Goal: Task Accomplishment & Management: Use online tool/utility

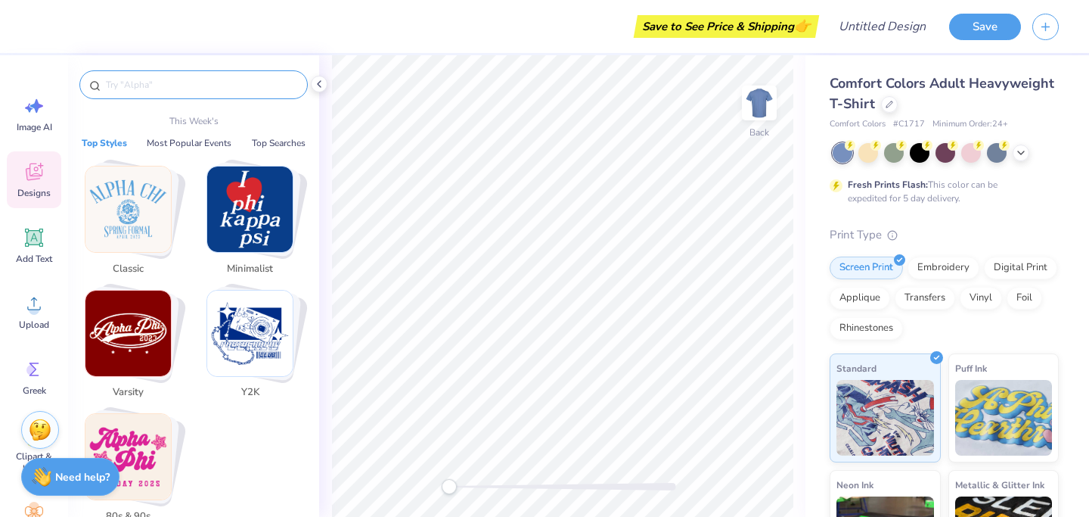
click at [127, 81] on input "text" at bounding box center [201, 84] width 194 height 15
type input "r"
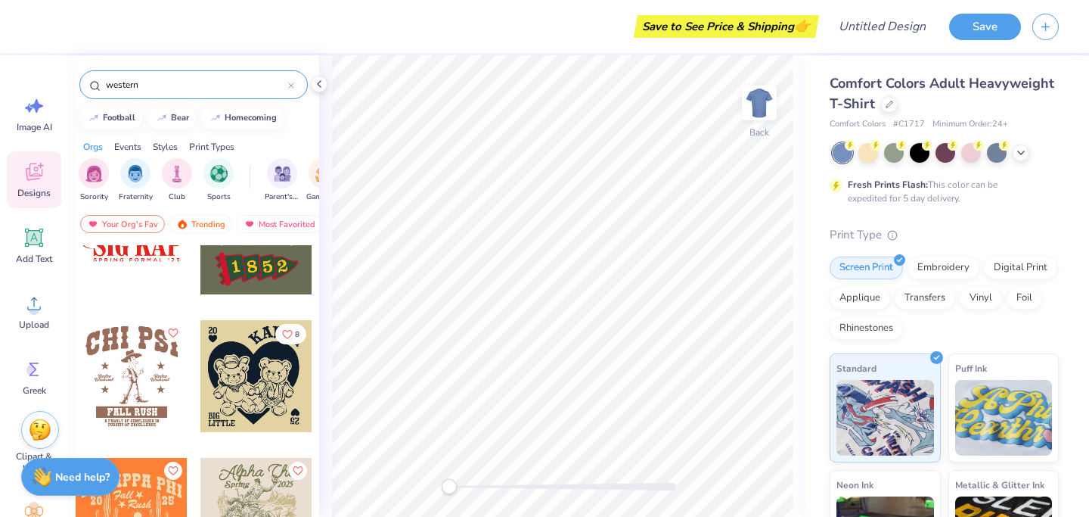
scroll to position [2137, 0]
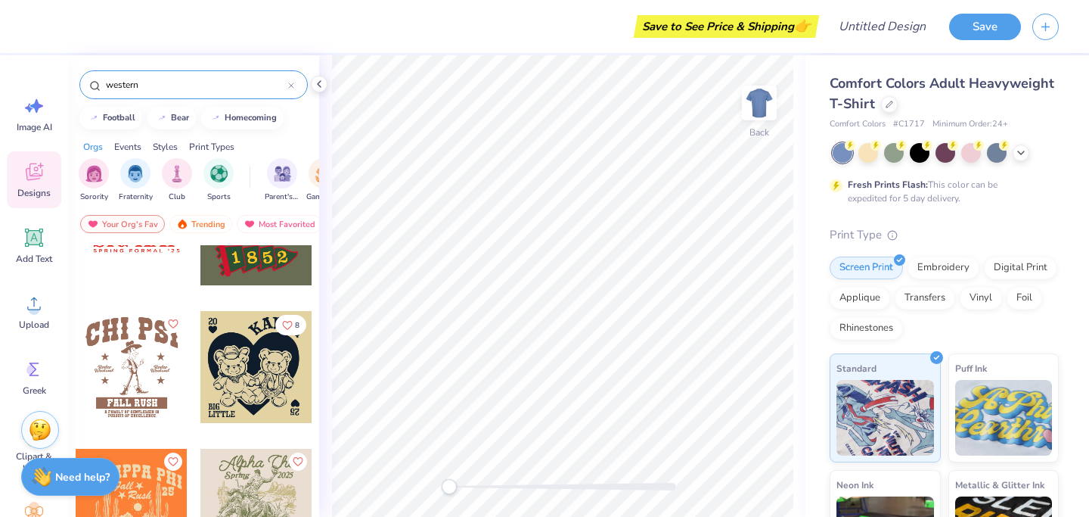
type input "western"
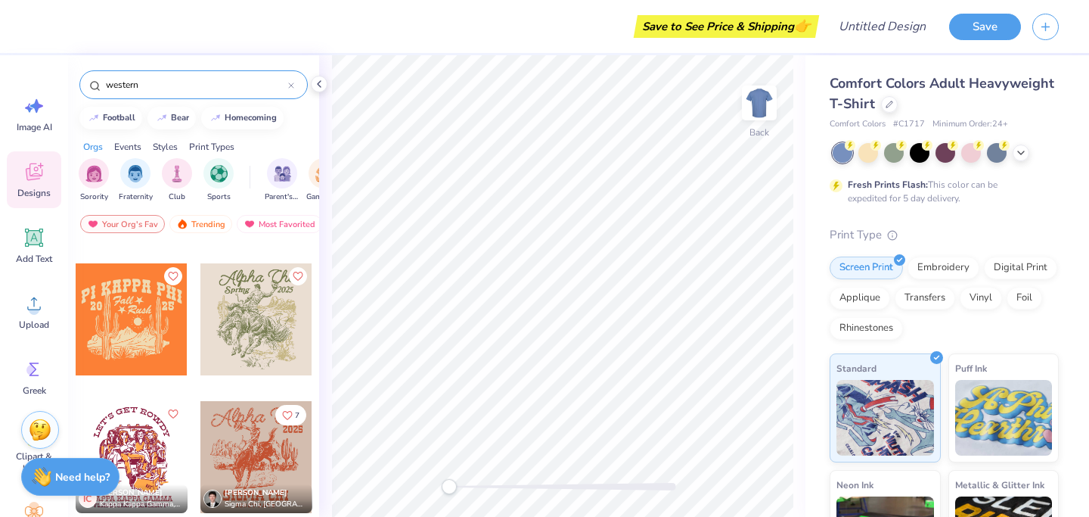
scroll to position [2320, 0]
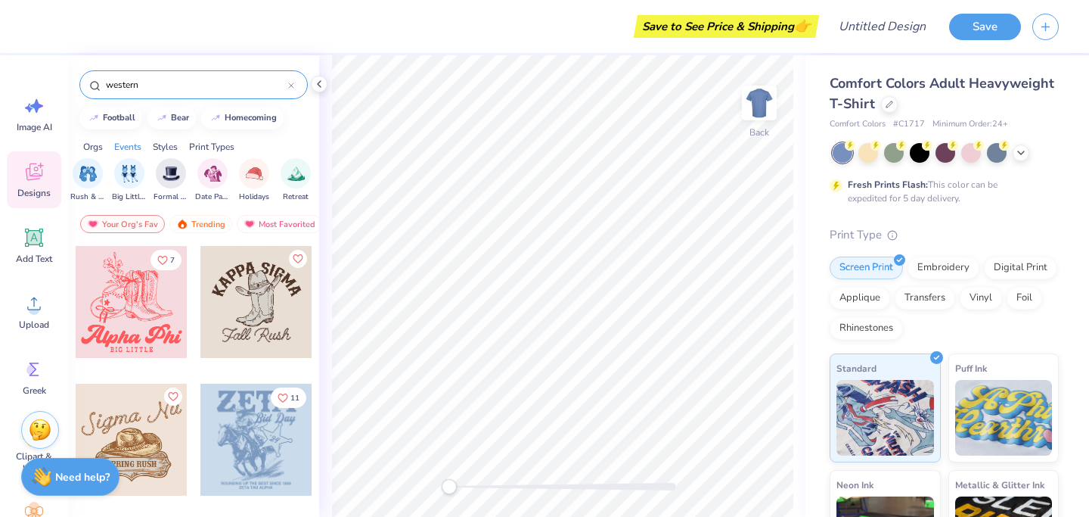
scroll to position [0, 382]
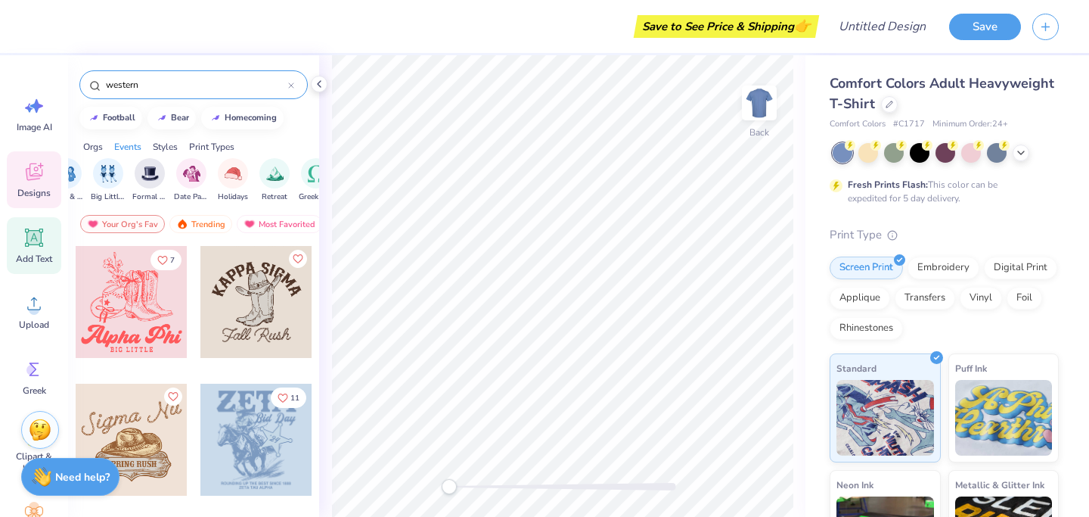
click at [39, 229] on icon at bounding box center [34, 237] width 23 height 23
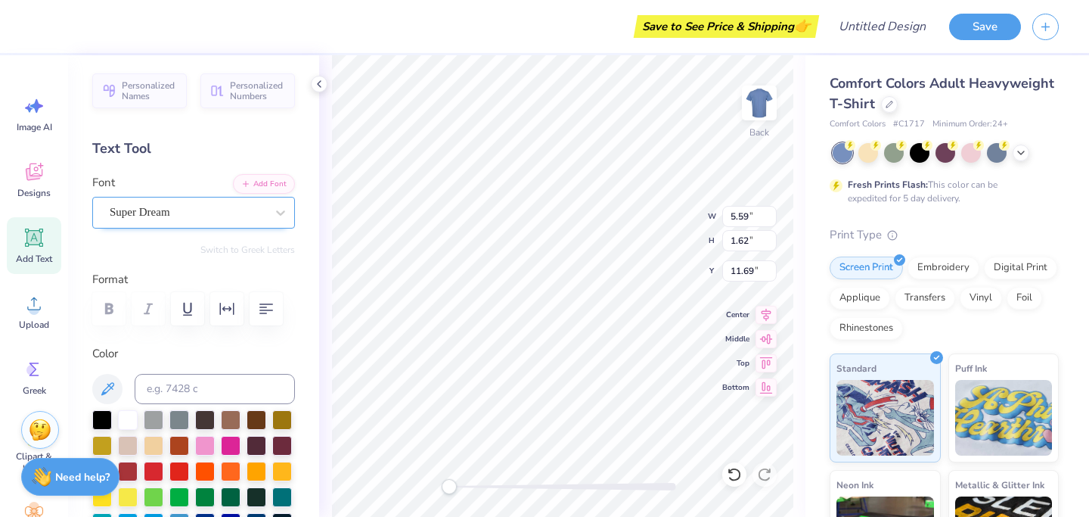
click at [227, 212] on div "Super Dream" at bounding box center [187, 211] width 159 height 23
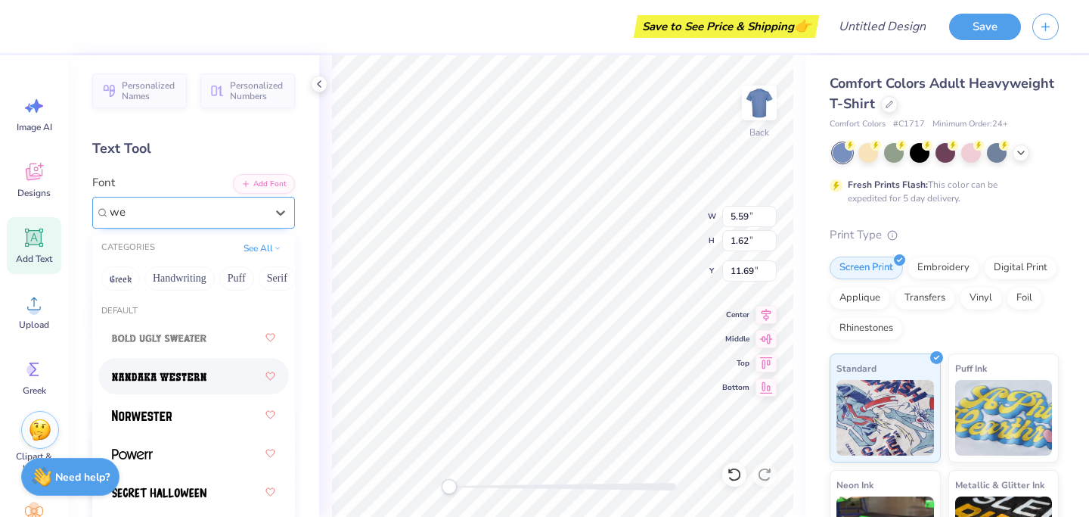
type input "w"
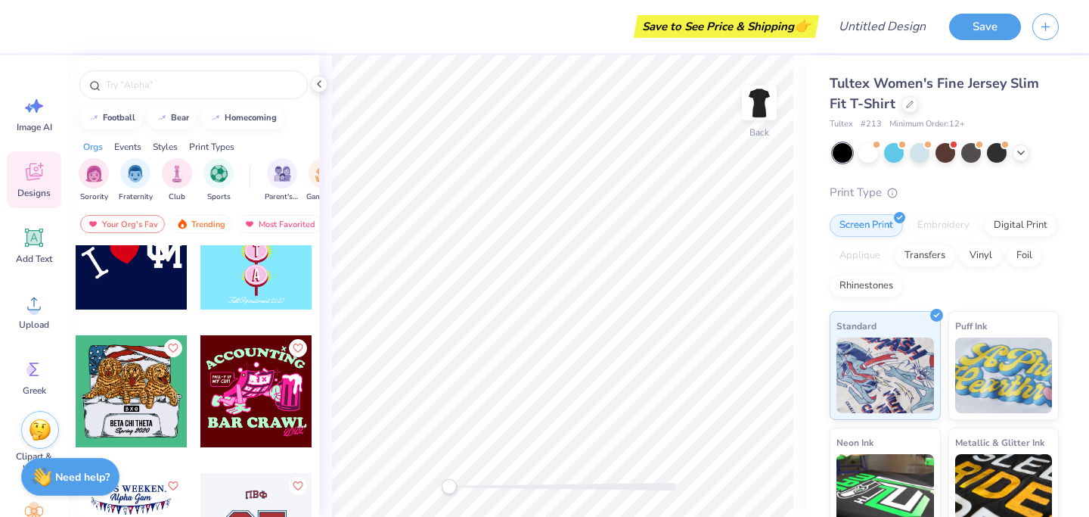
scroll to position [11771, 0]
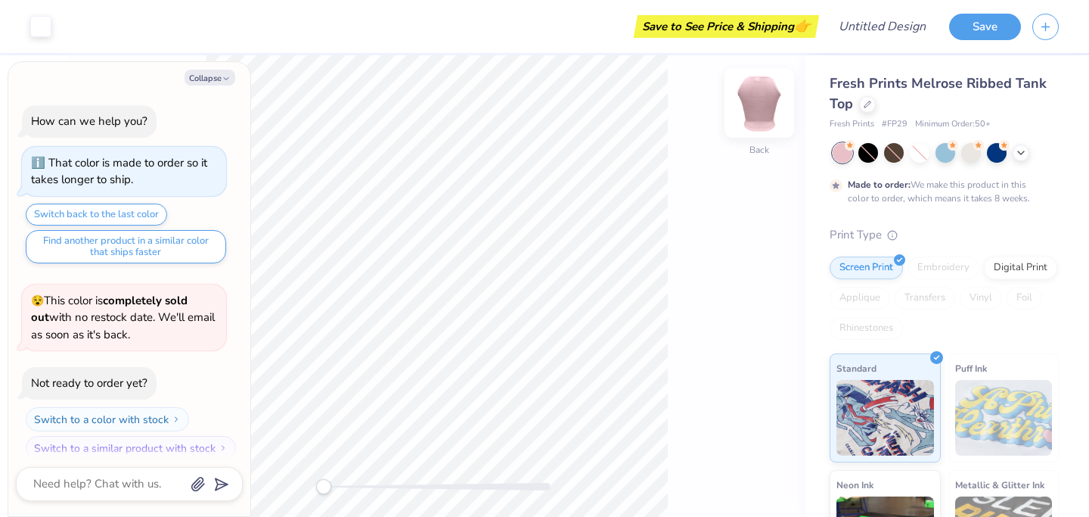
scroll to position [12, 0]
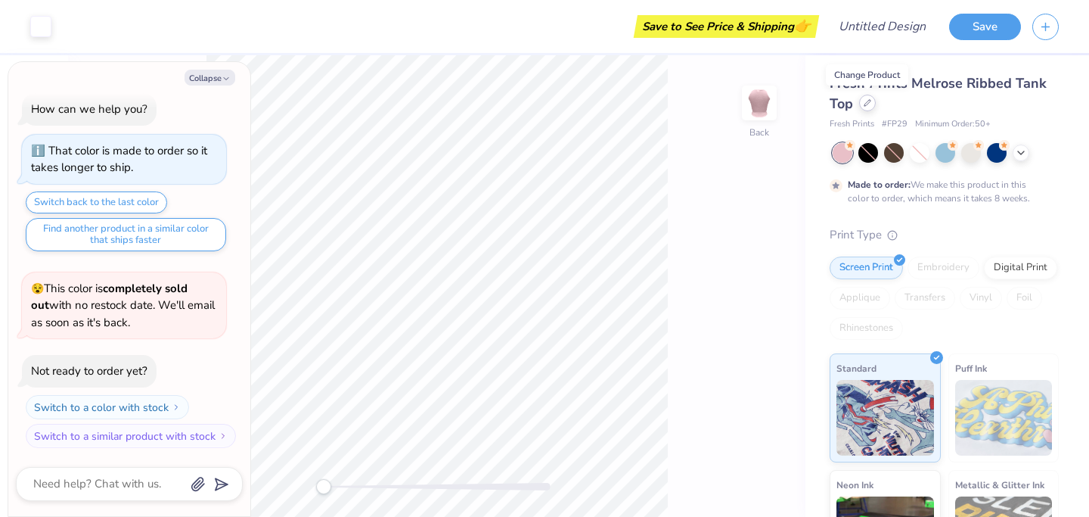
click at [867, 103] on icon at bounding box center [867, 103] width 6 height 6
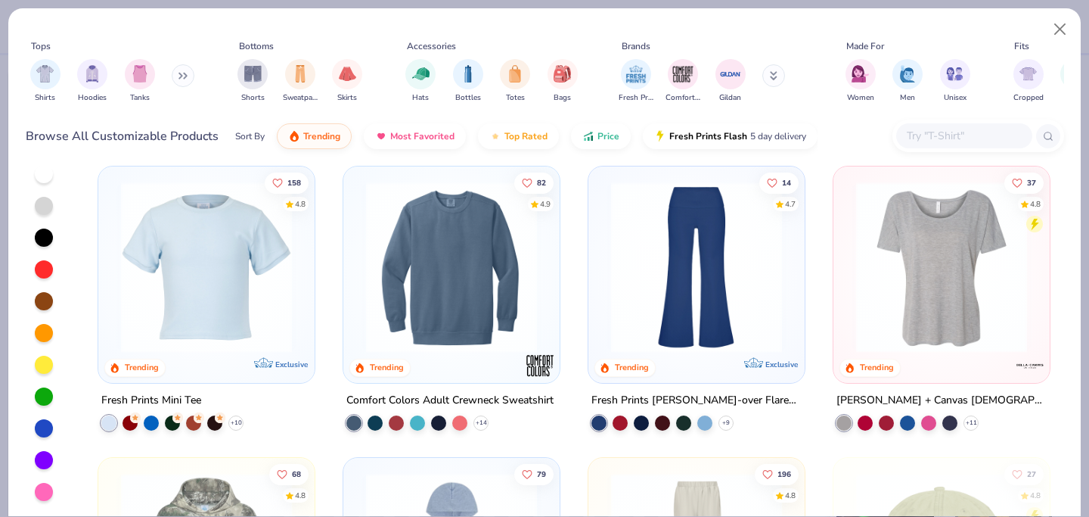
scroll to position [2333, 0]
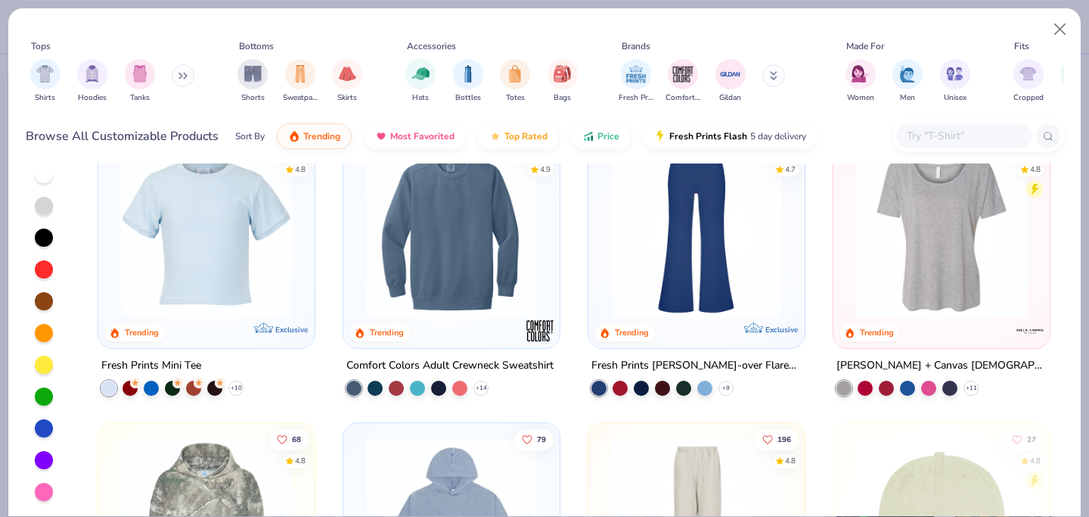
click at [237, 248] on img at bounding box center [206, 232] width 186 height 171
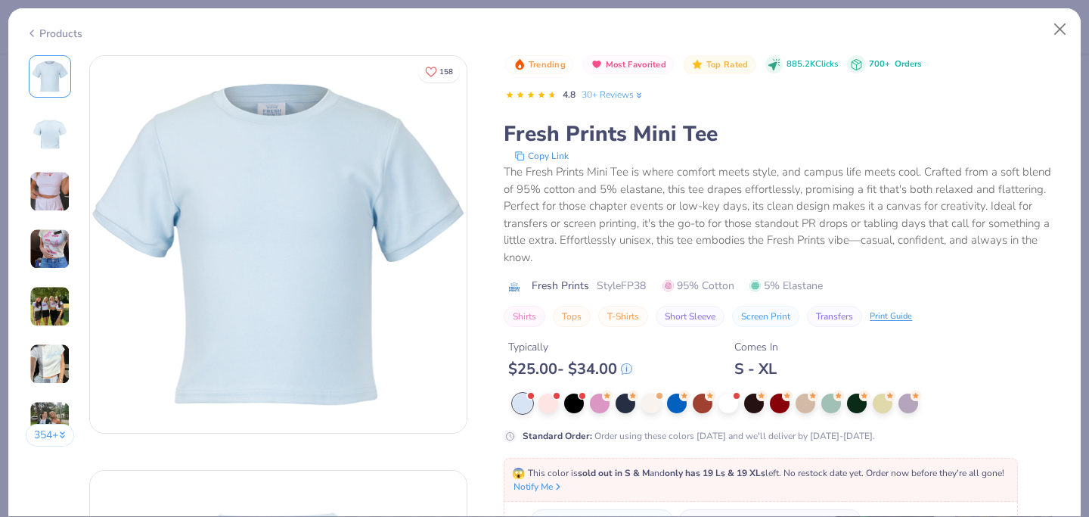
scroll to position [52, 0]
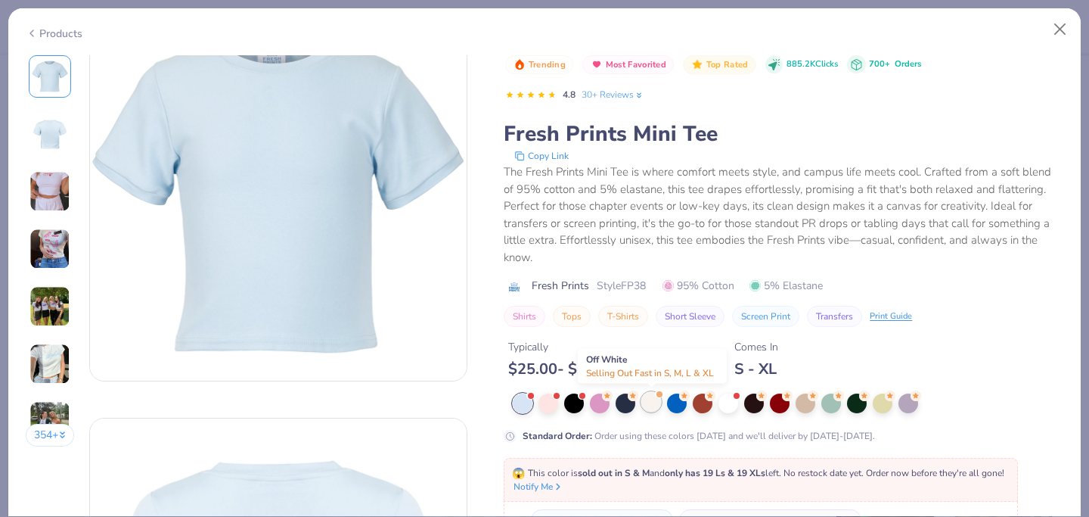
click at [653, 405] on div at bounding box center [651, 402] width 20 height 20
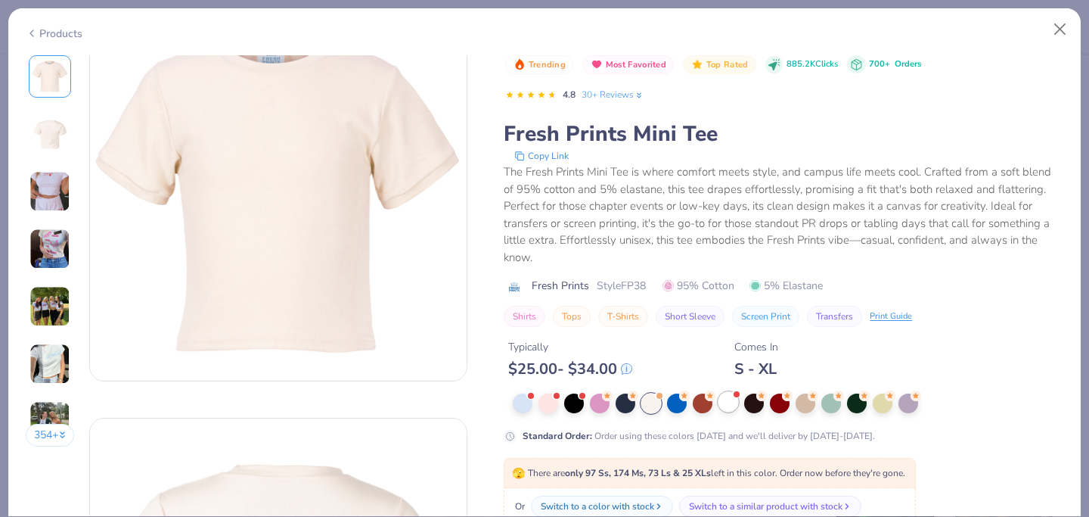
click at [724, 409] on div at bounding box center [728, 402] width 20 height 20
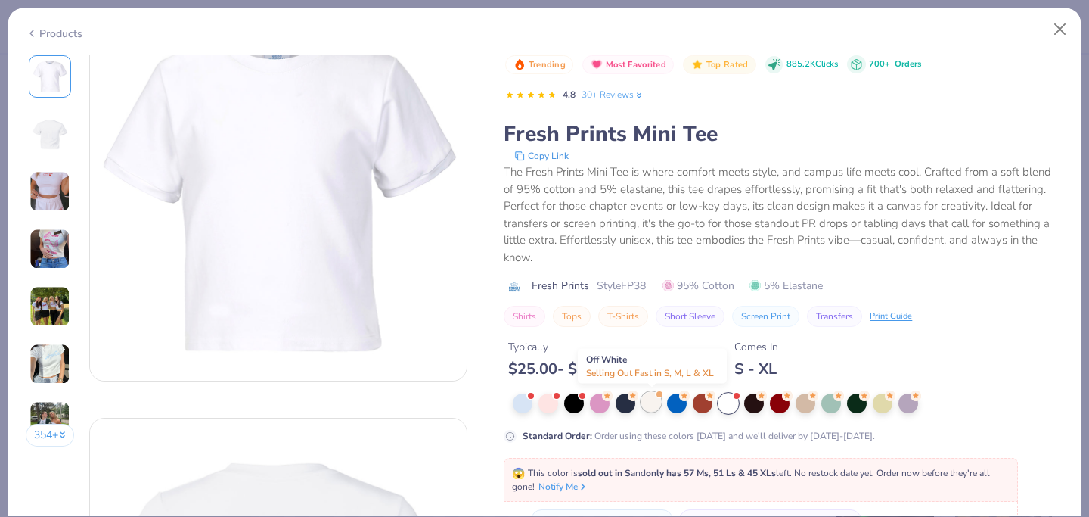
click at [651, 407] on div at bounding box center [651, 402] width 20 height 20
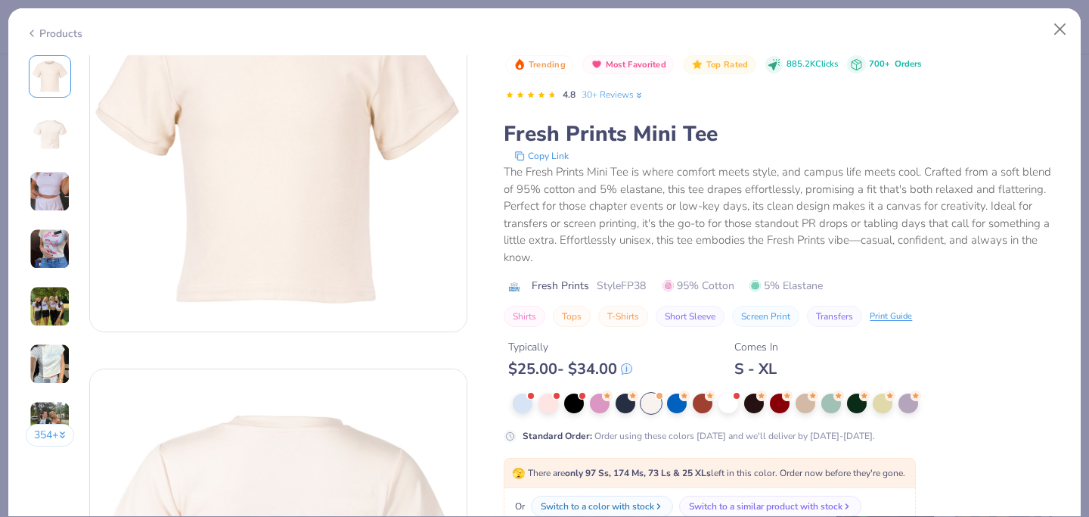
scroll to position [112, 0]
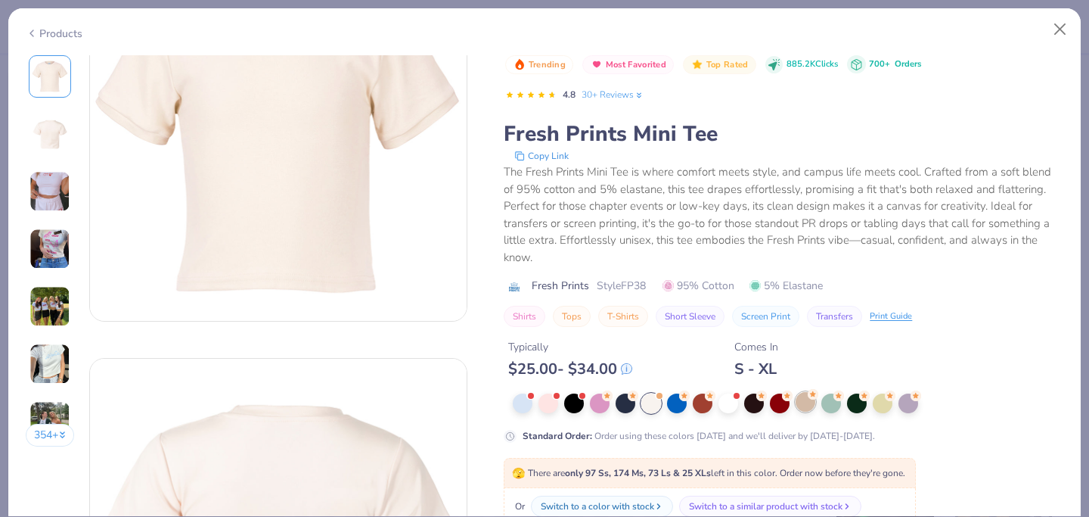
click at [809, 402] on div at bounding box center [806, 402] width 20 height 20
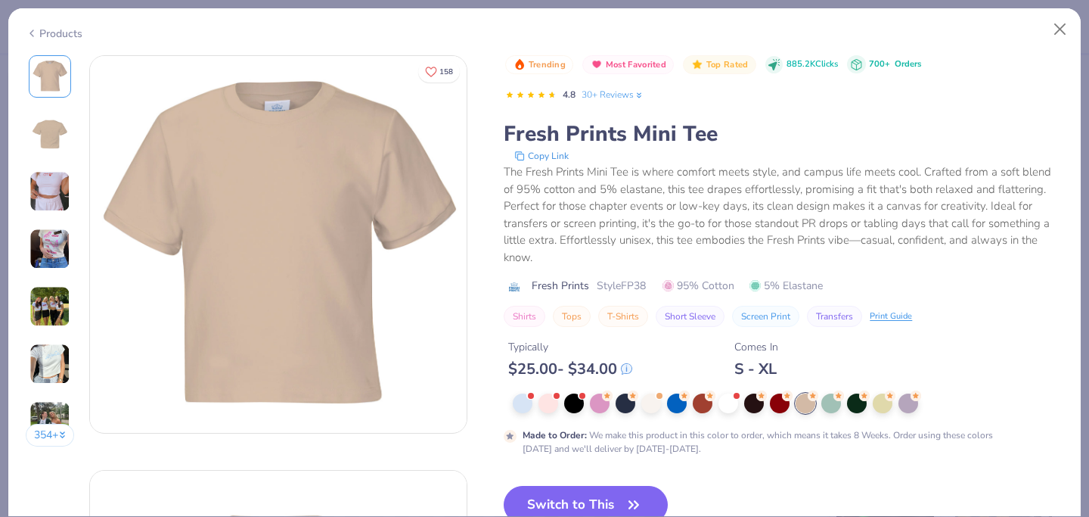
click at [48, 195] on img at bounding box center [49, 191] width 41 height 41
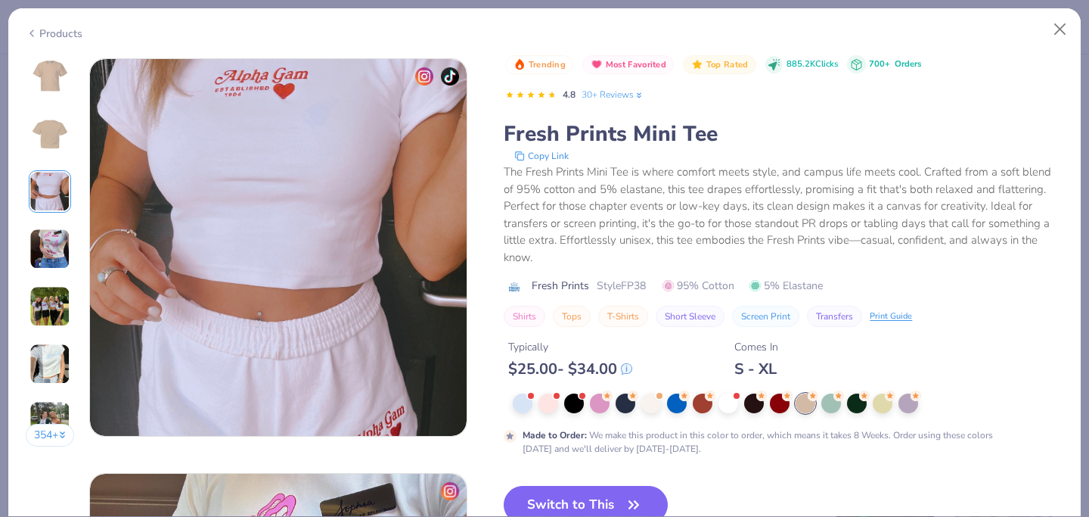
click at [45, 232] on img at bounding box center [49, 248] width 41 height 41
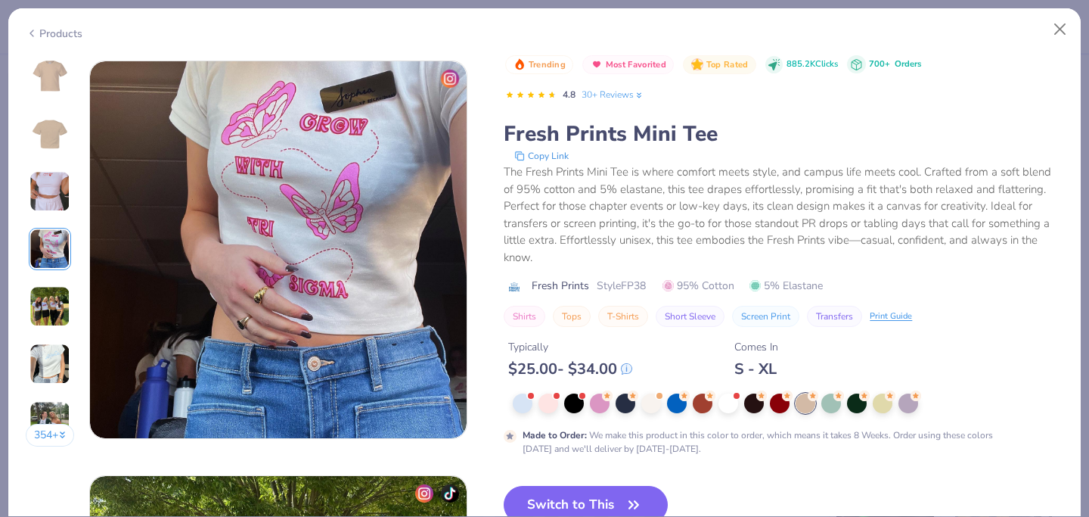
scroll to position [1243, 0]
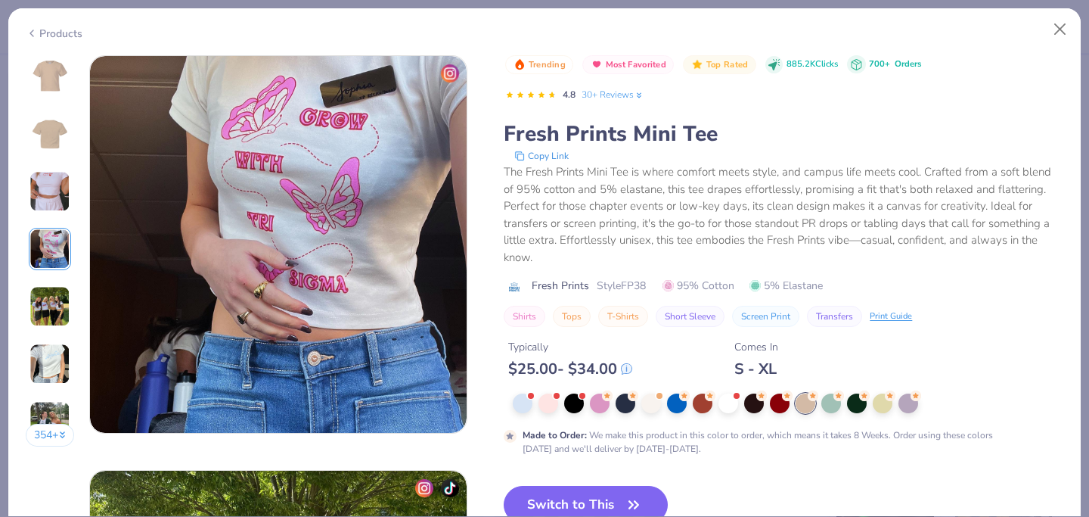
click at [44, 275] on div "354 +" at bounding box center [50, 256] width 49 height 402
click at [45, 297] on img at bounding box center [49, 306] width 41 height 41
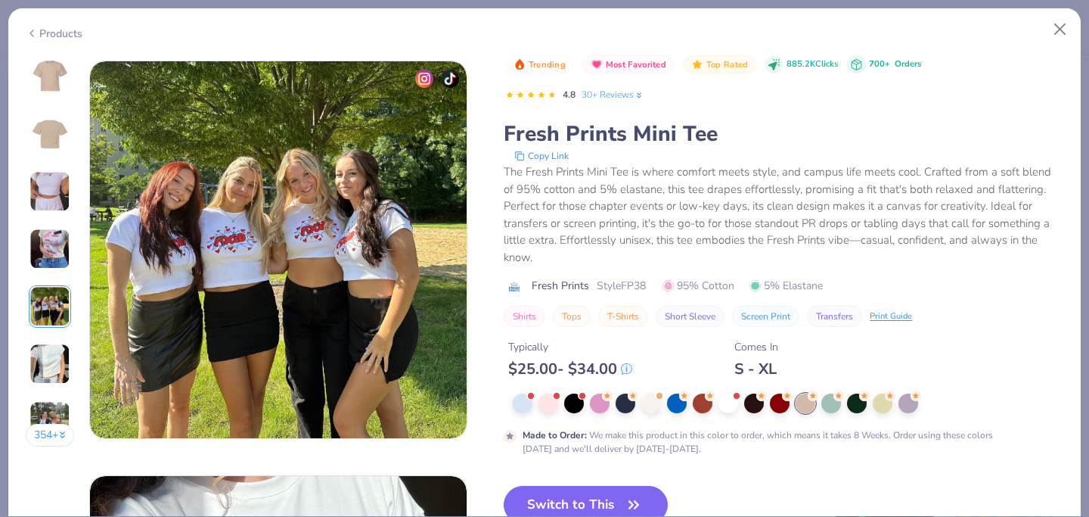
scroll to position [1661, 0]
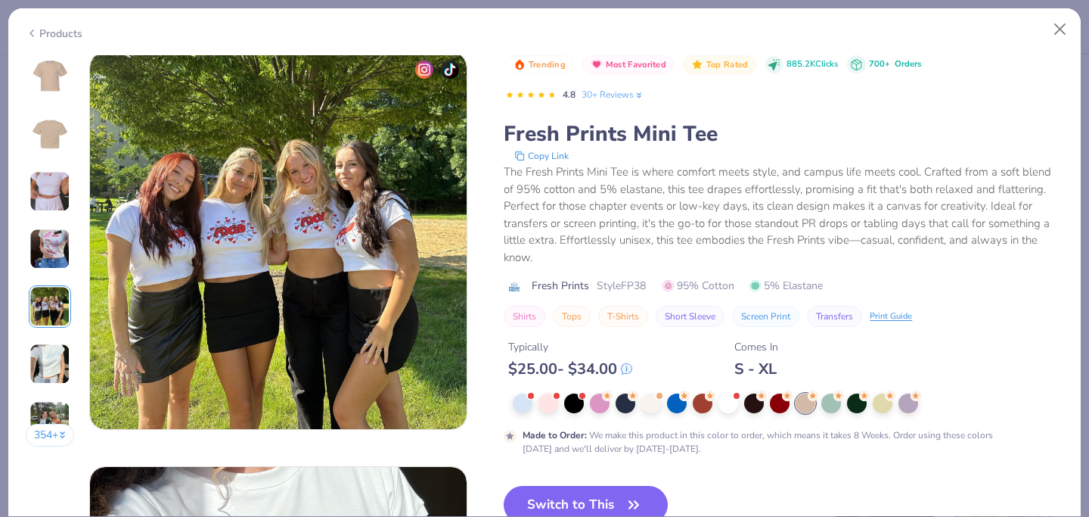
click at [50, 335] on div "354 +" at bounding box center [50, 256] width 49 height 402
click at [50, 362] on img at bounding box center [49, 363] width 41 height 41
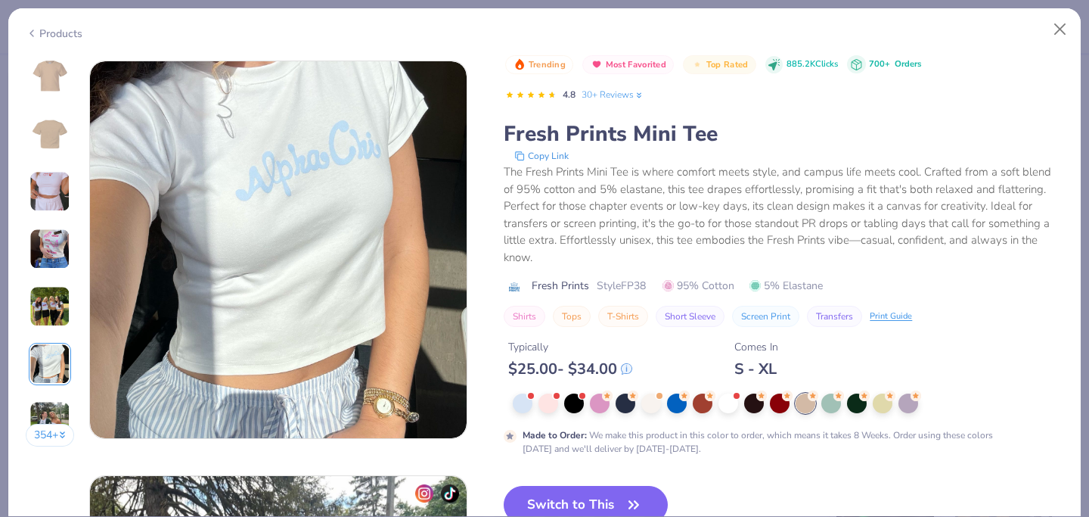
scroll to position [2072, 0]
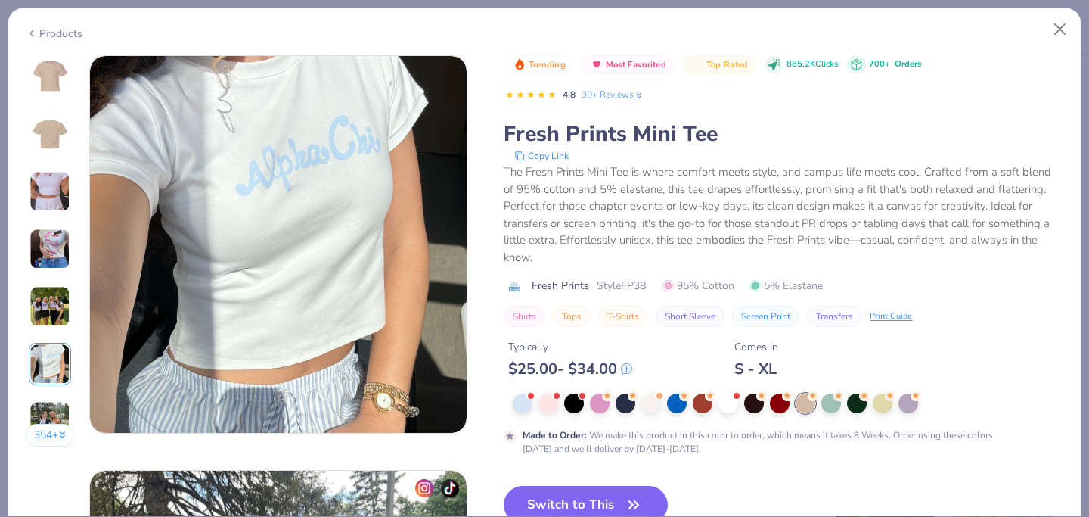
click at [39, 26] on div "Products" at bounding box center [54, 34] width 57 height 16
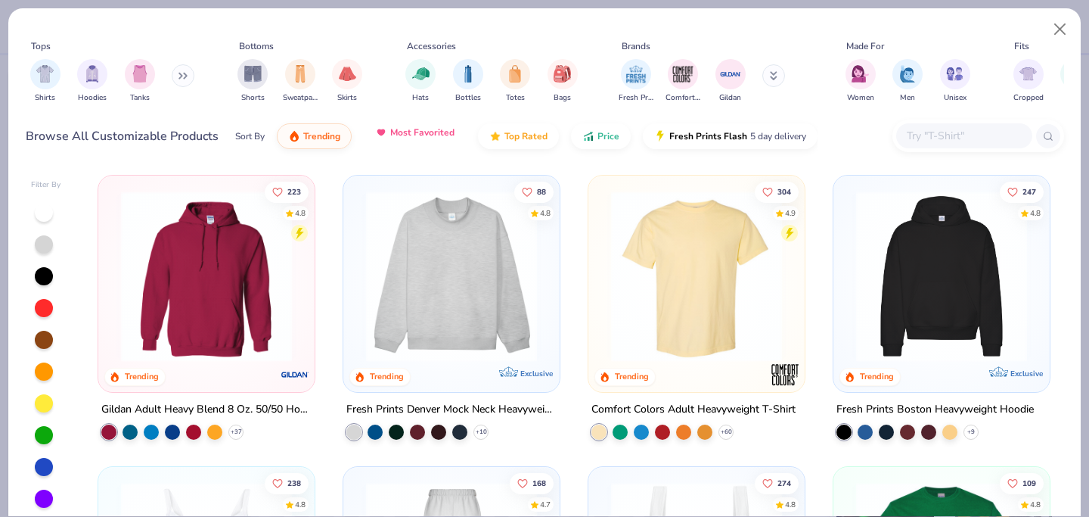
click at [408, 136] on span "Most Favorited" at bounding box center [422, 132] width 64 height 12
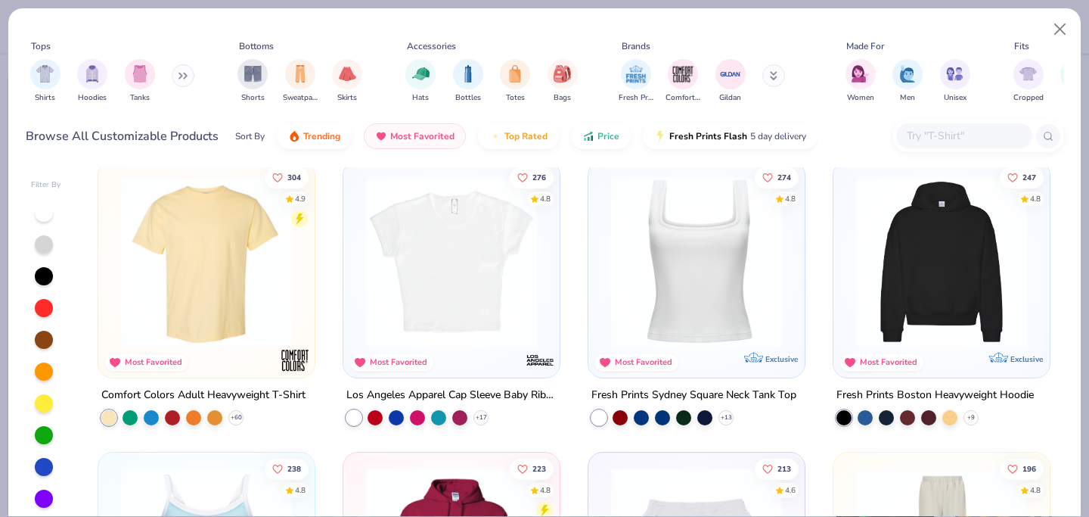
scroll to position [13, 0]
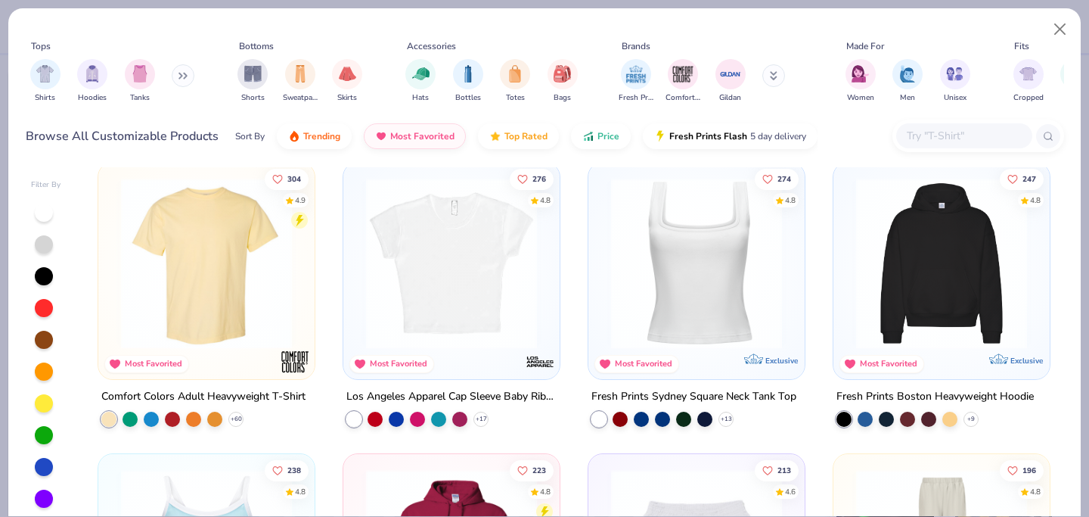
click at [424, 248] on img at bounding box center [451, 263] width 186 height 171
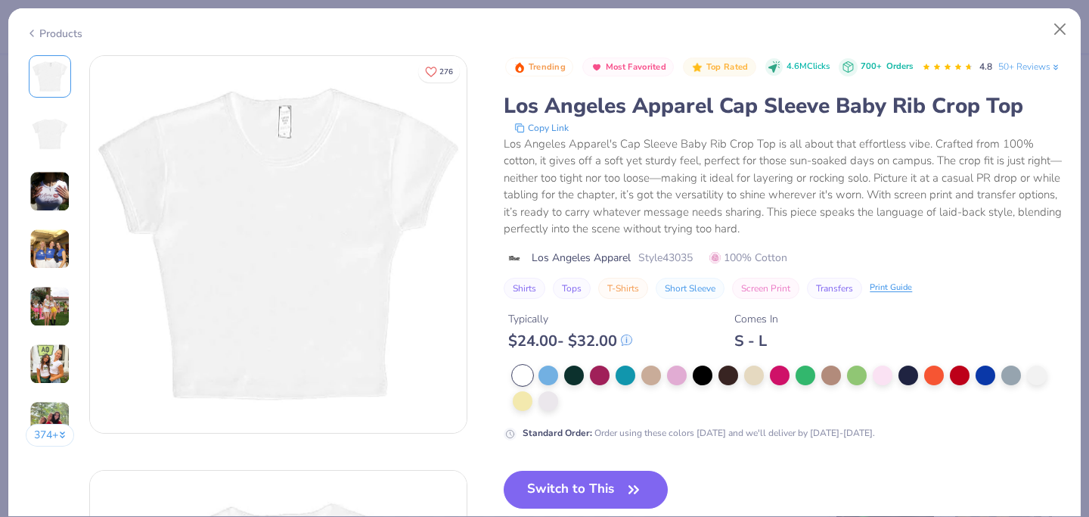
click at [45, 191] on img at bounding box center [49, 191] width 41 height 41
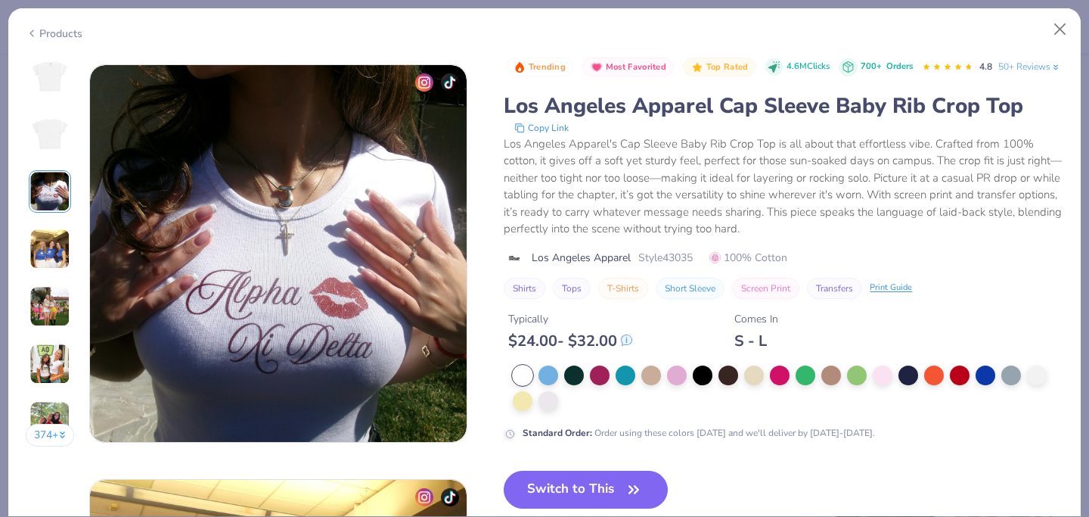
click at [45, 233] on img at bounding box center [49, 248] width 41 height 41
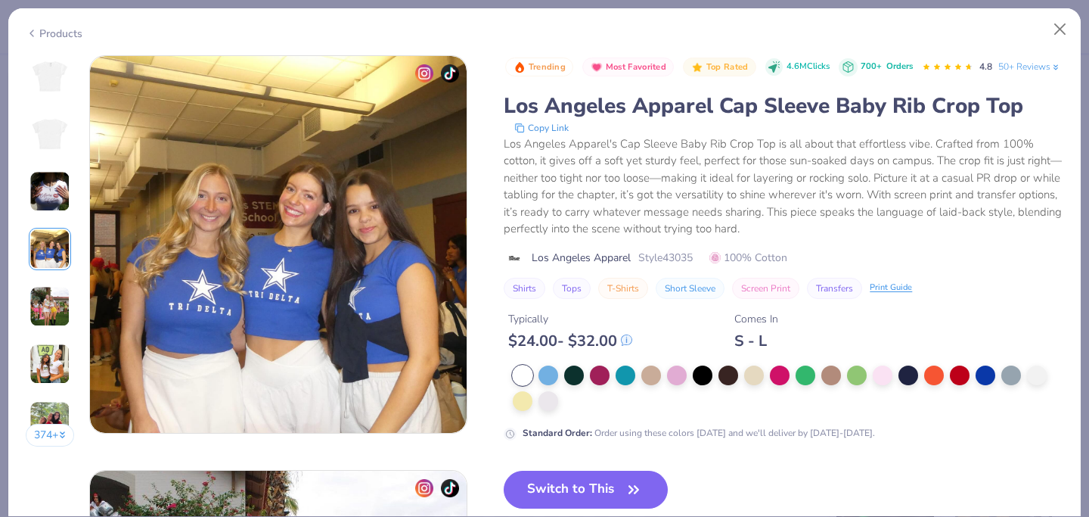
click at [50, 296] on img at bounding box center [49, 306] width 41 height 41
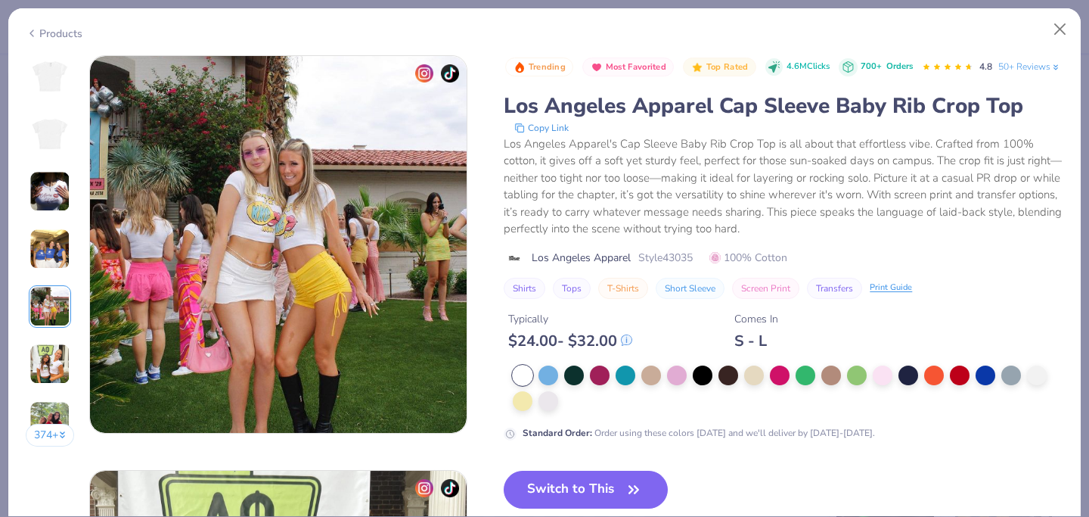
click at [48, 343] on img at bounding box center [49, 363] width 41 height 41
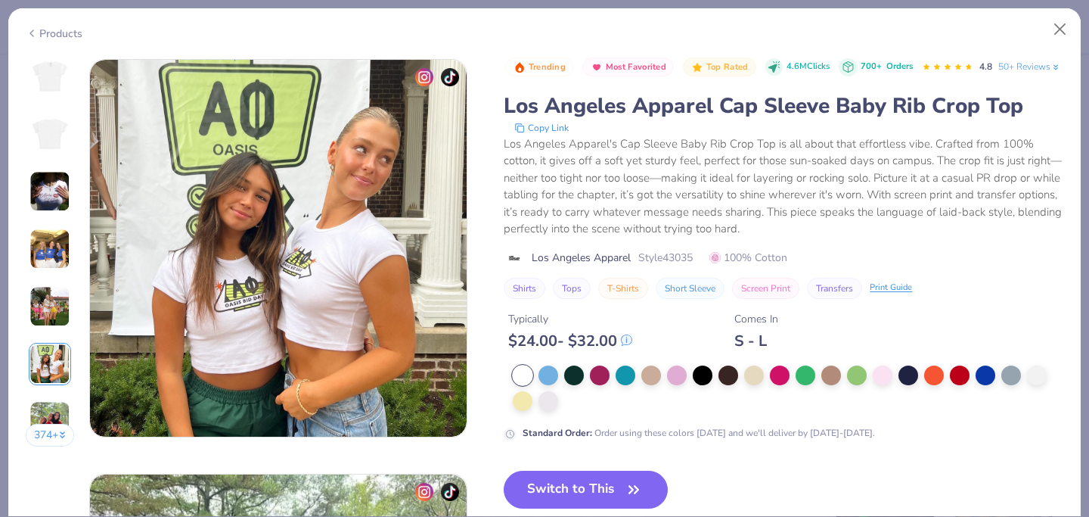
scroll to position [2072, 0]
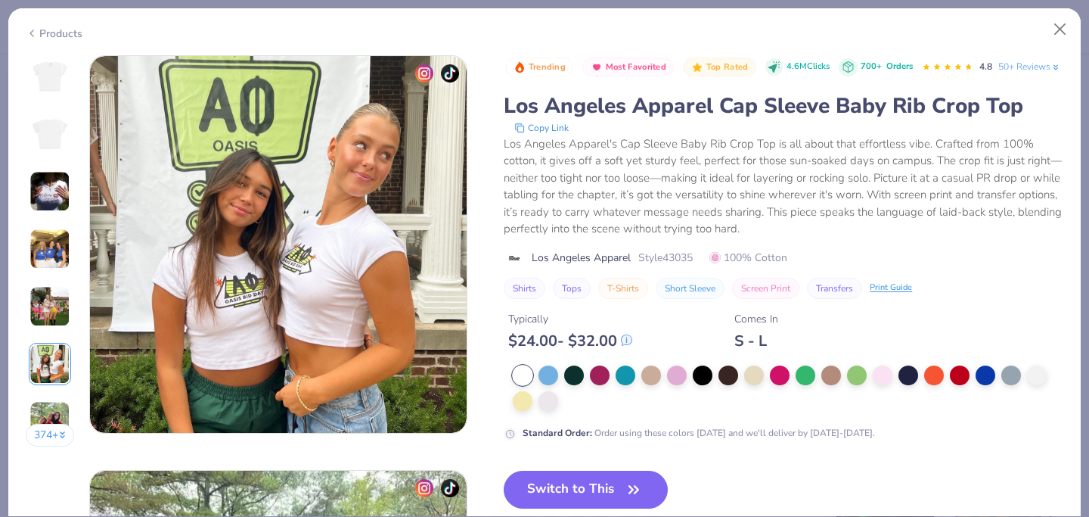
click at [45, 404] on img at bounding box center [49, 421] width 41 height 41
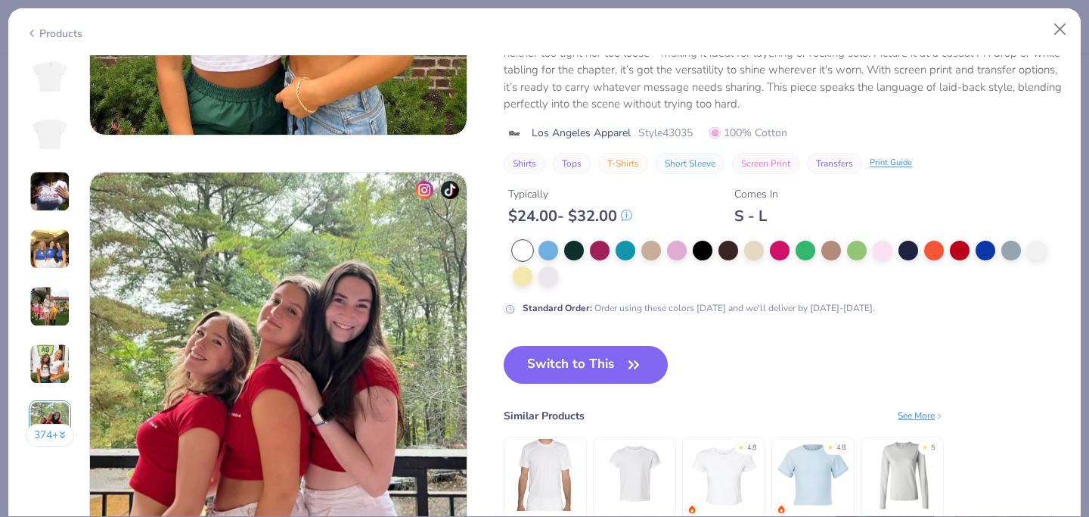
scroll to position [2321, 0]
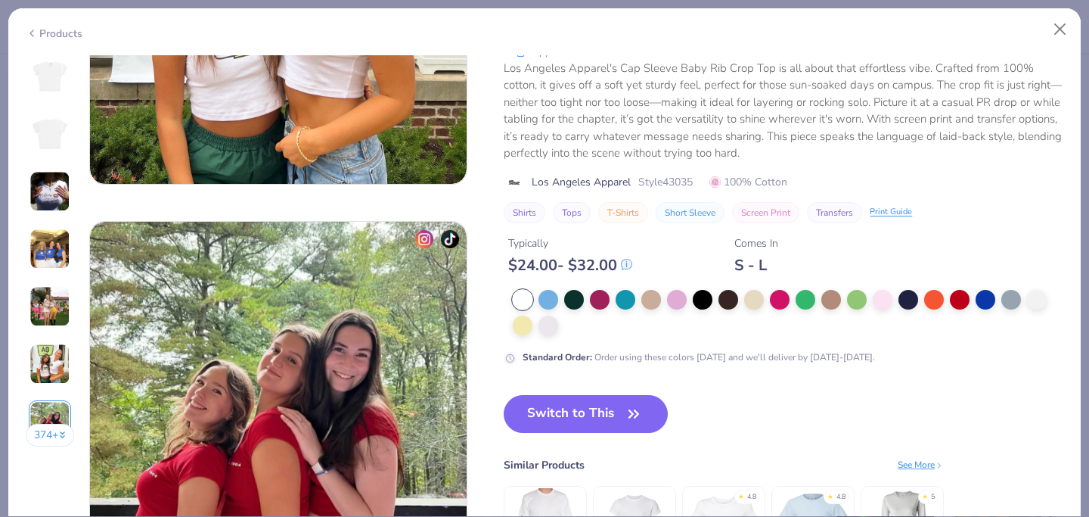
click at [42, 26] on div "Products" at bounding box center [54, 34] width 57 height 16
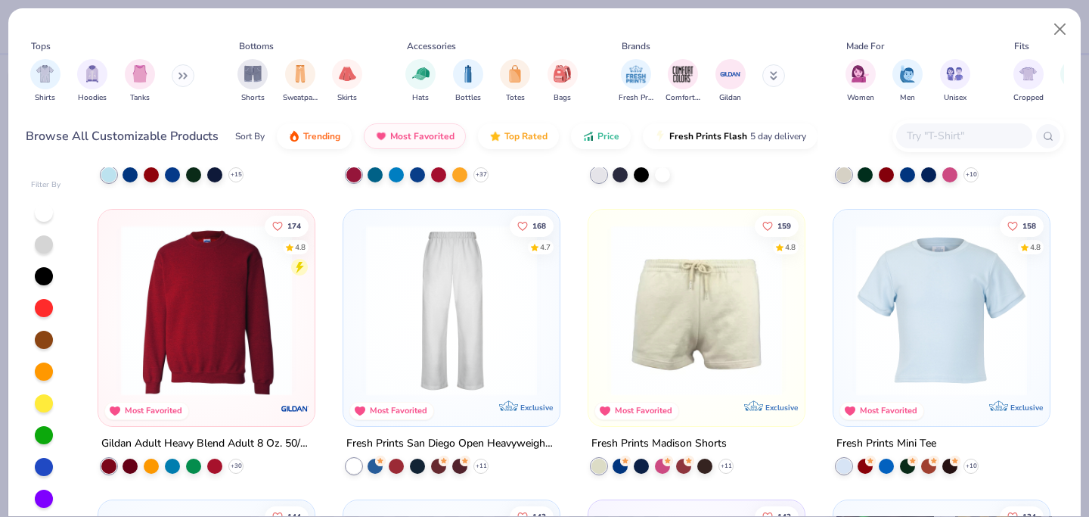
scroll to position [549, 0]
click at [944, 302] on img at bounding box center [942, 308] width 186 height 171
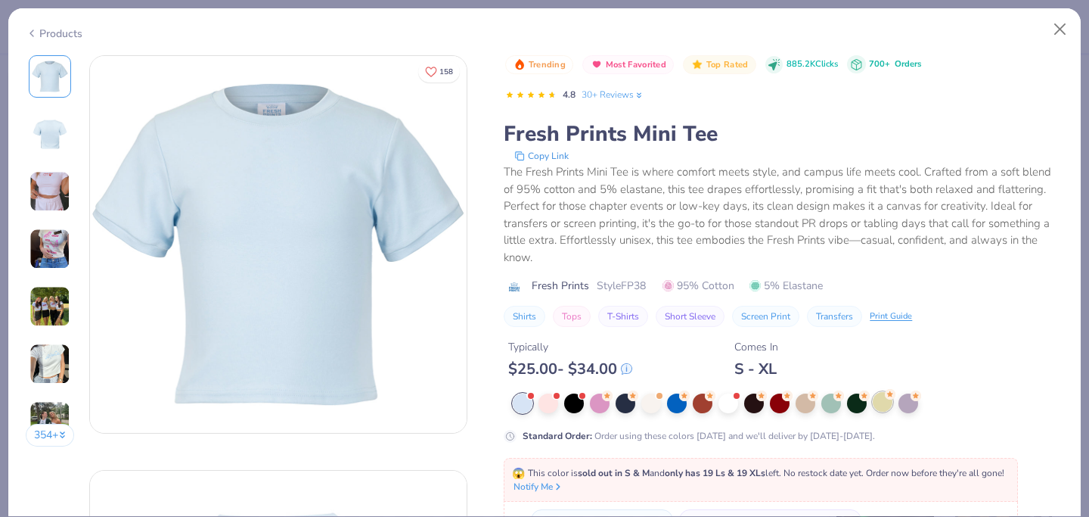
click at [888, 401] on div at bounding box center [883, 402] width 20 height 20
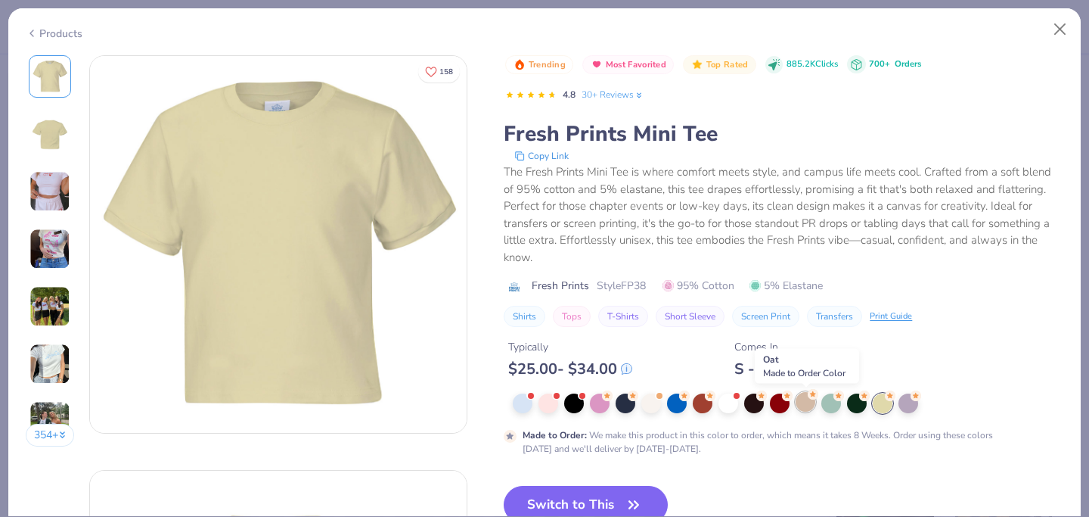
click at [804, 405] on div at bounding box center [806, 402] width 20 height 20
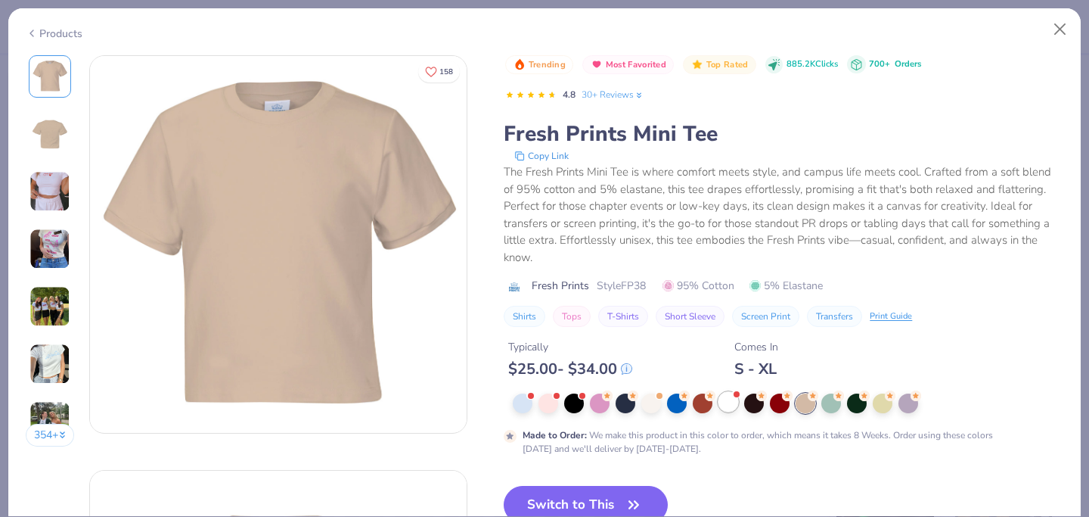
click at [724, 407] on div at bounding box center [728, 402] width 20 height 20
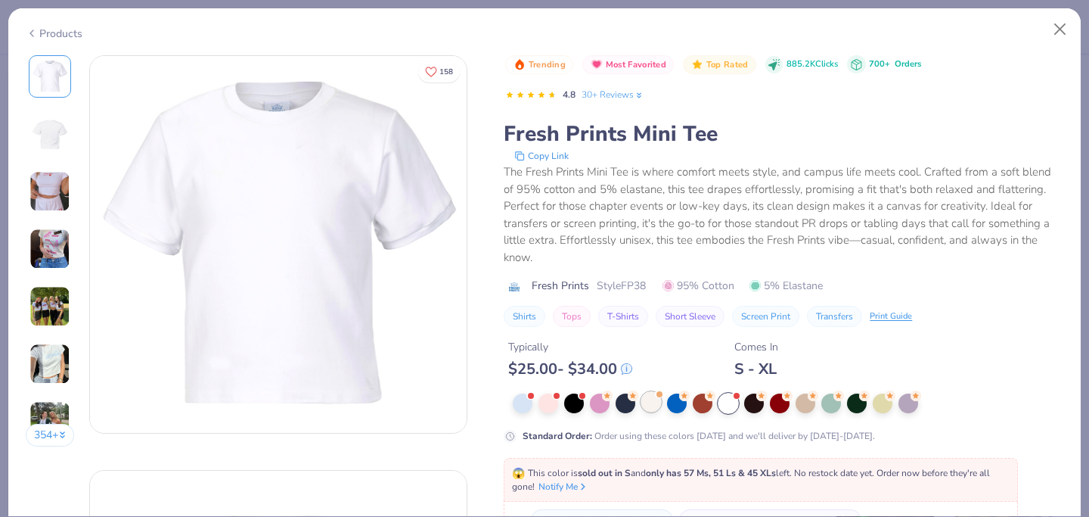
click at [653, 411] on div at bounding box center [651, 402] width 20 height 20
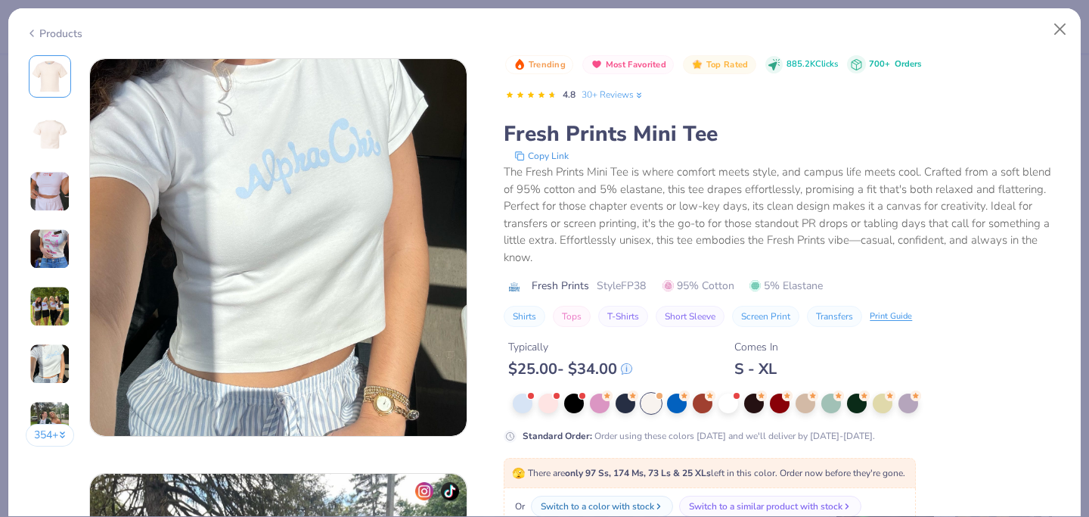
scroll to position [1849, 0]
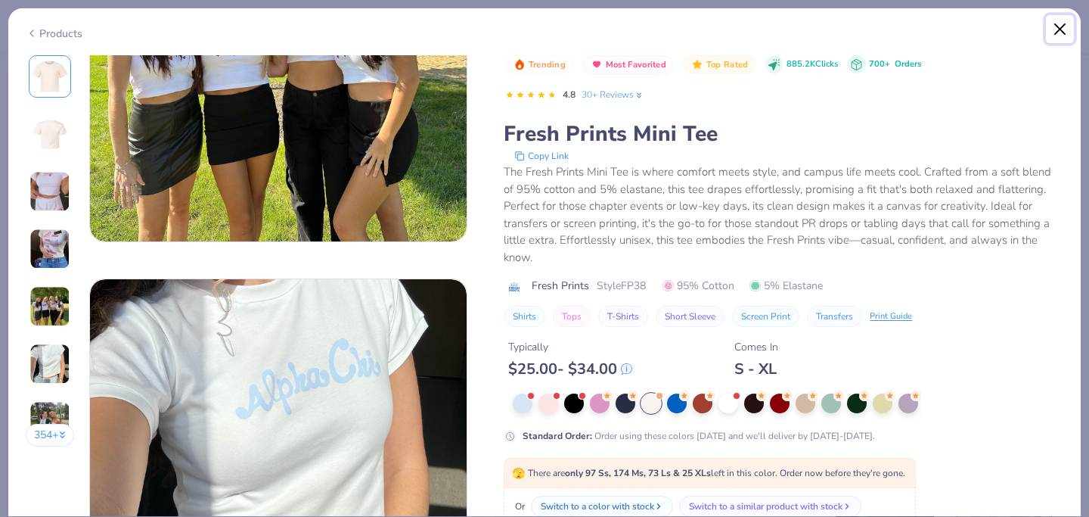
click at [1060, 26] on button "Close" at bounding box center [1060, 29] width 29 height 29
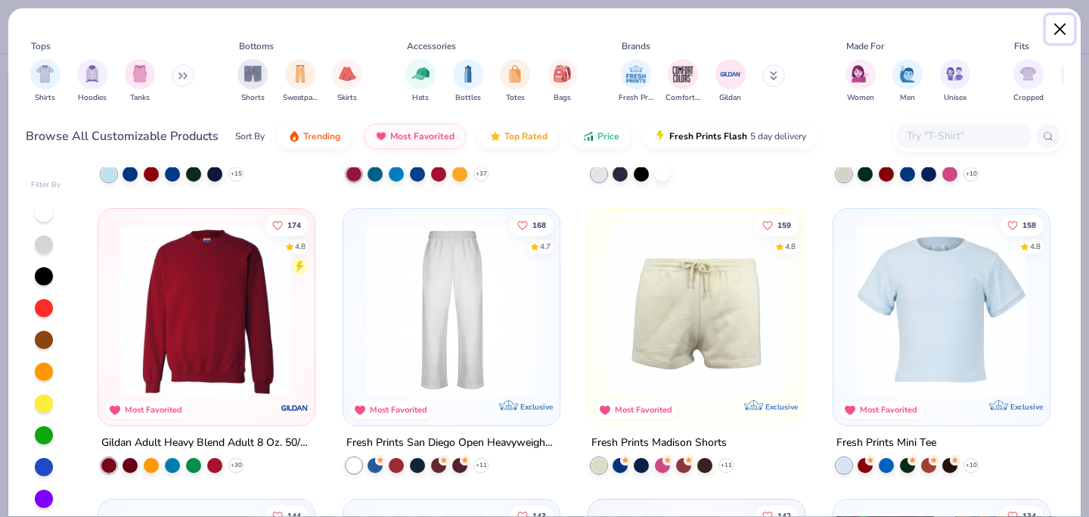
click at [1064, 31] on button "Close" at bounding box center [1060, 29] width 29 height 29
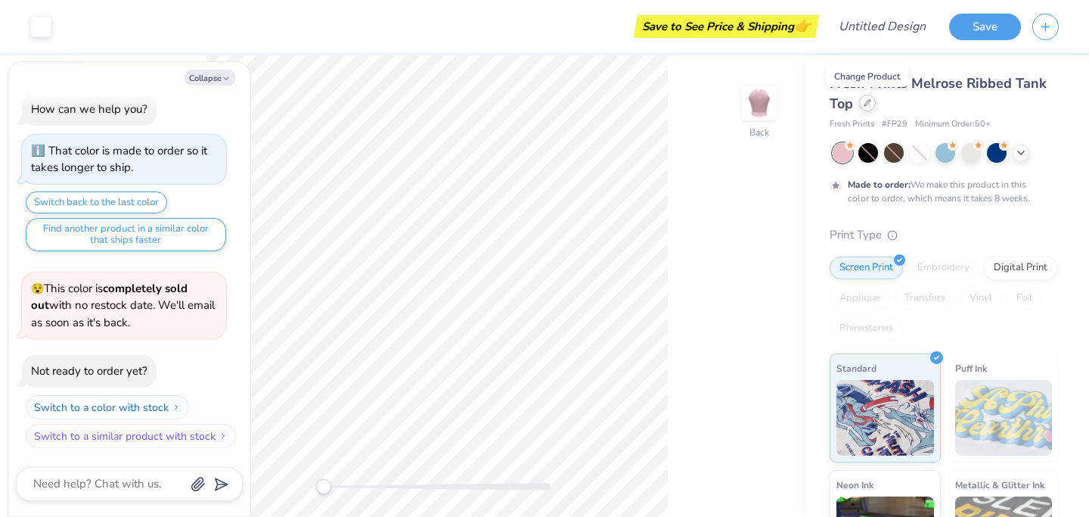
click at [870, 100] on icon at bounding box center [868, 103] width 8 height 8
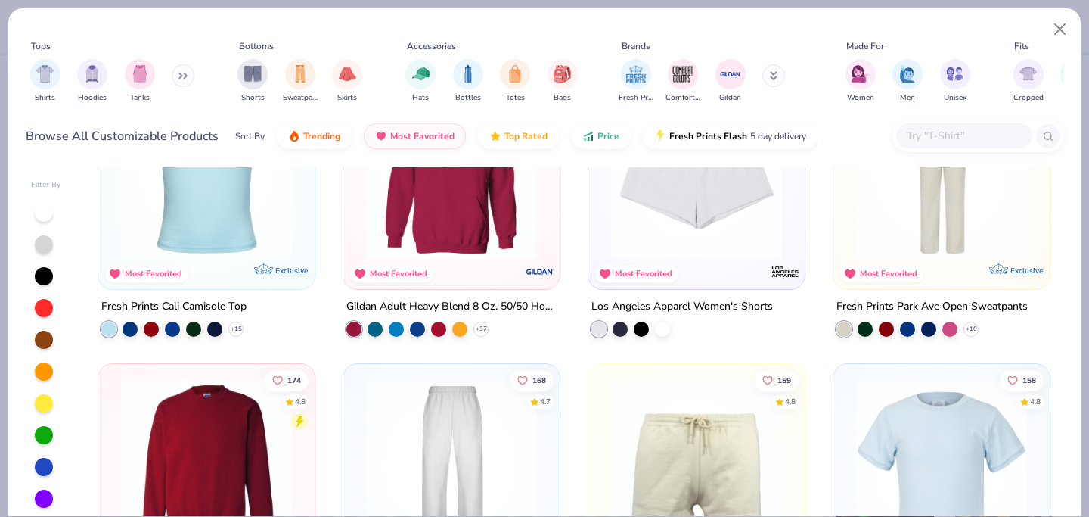
scroll to position [570, 0]
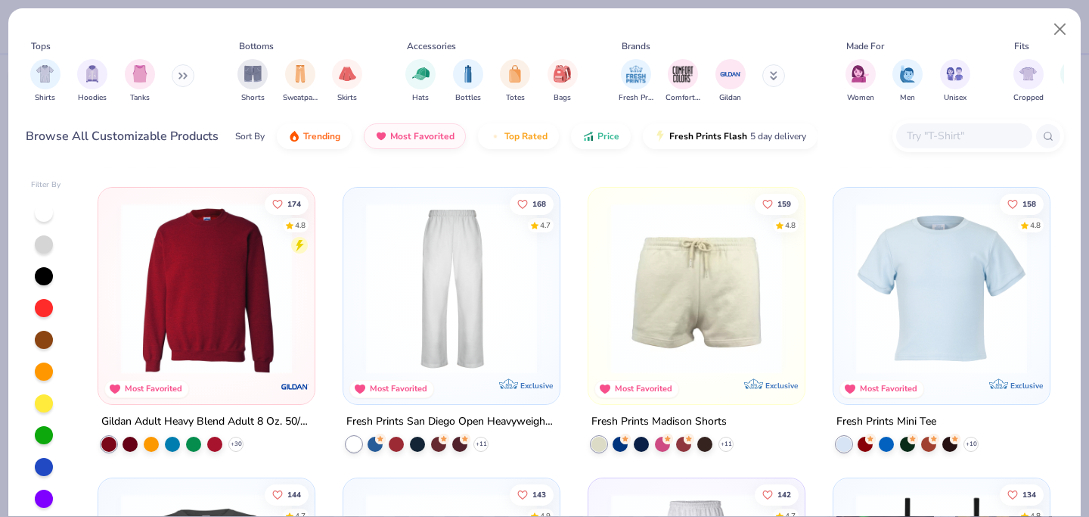
click at [892, 278] on img at bounding box center [942, 287] width 186 height 171
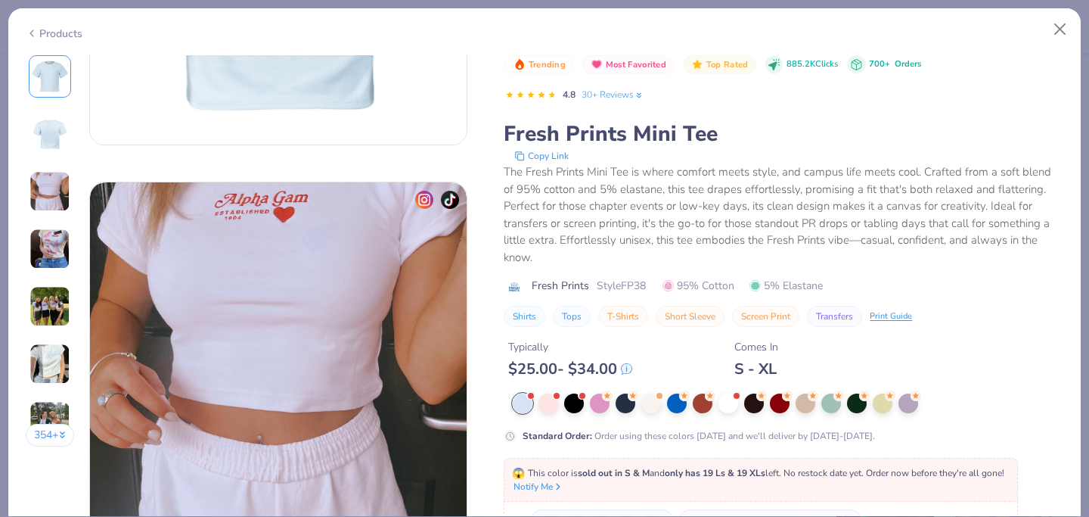
scroll to position [707, 0]
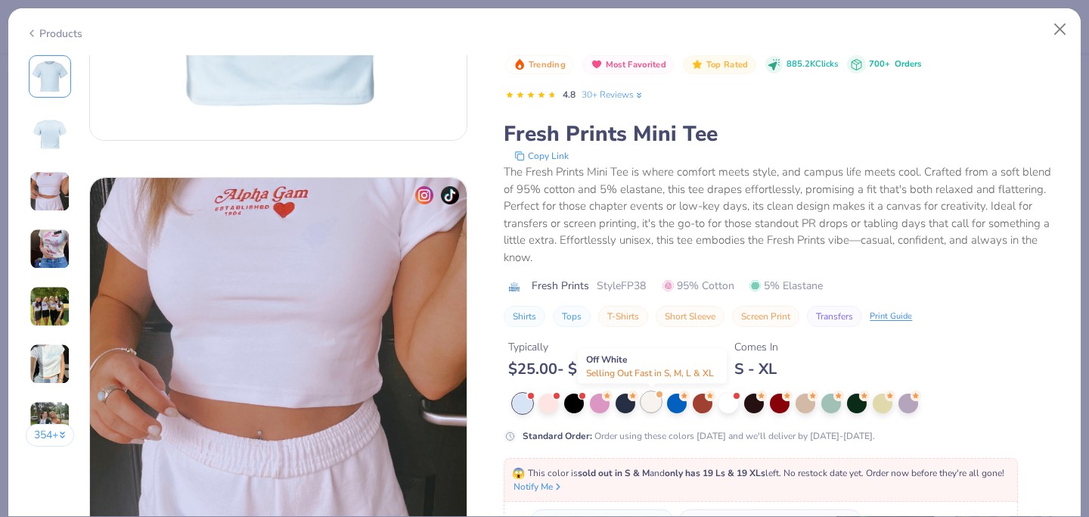
click at [655, 405] on div at bounding box center [651, 402] width 20 height 20
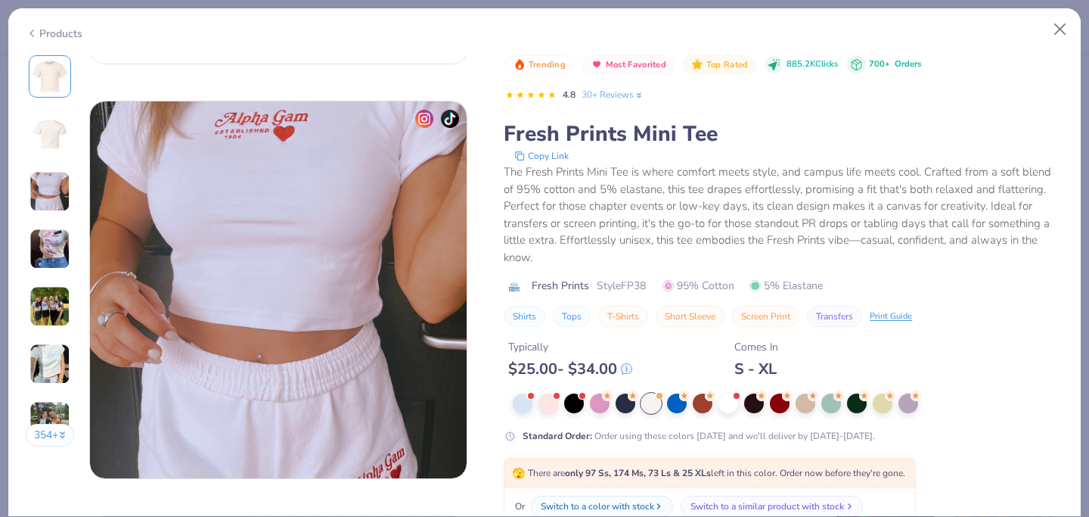
scroll to position [768, 0]
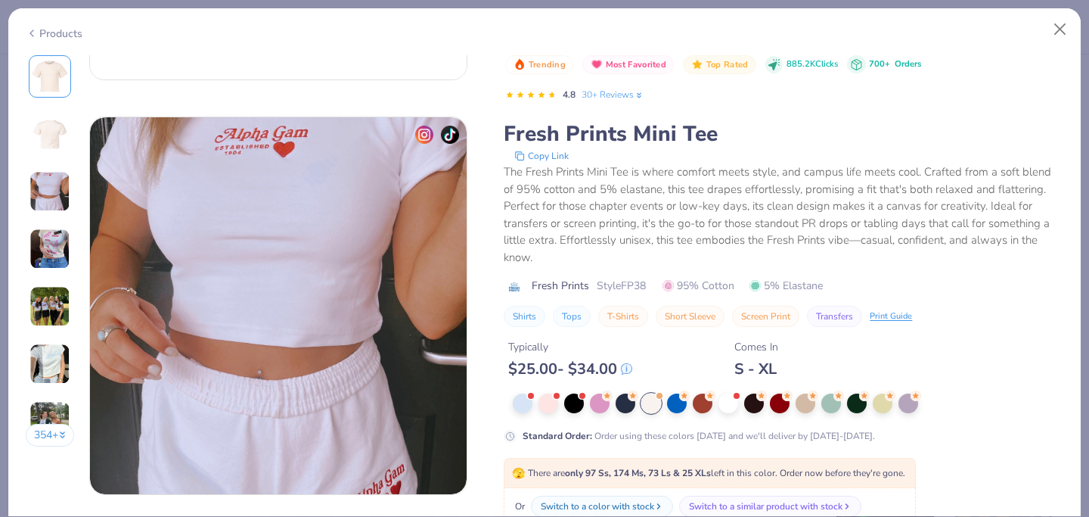
click at [685, 470] on strong "only 97 Ss, 174 Ms, 73 Ls & 25 XLs" at bounding box center [638, 473] width 146 height 12
click at [811, 467] on span "🫣 There are only 97 Ss, 174 Ms, 73 Ls & 25 XLs left in this color. Order now be…" at bounding box center [708, 473] width 393 height 12
click at [651, 408] on div at bounding box center [651, 403] width 20 height 20
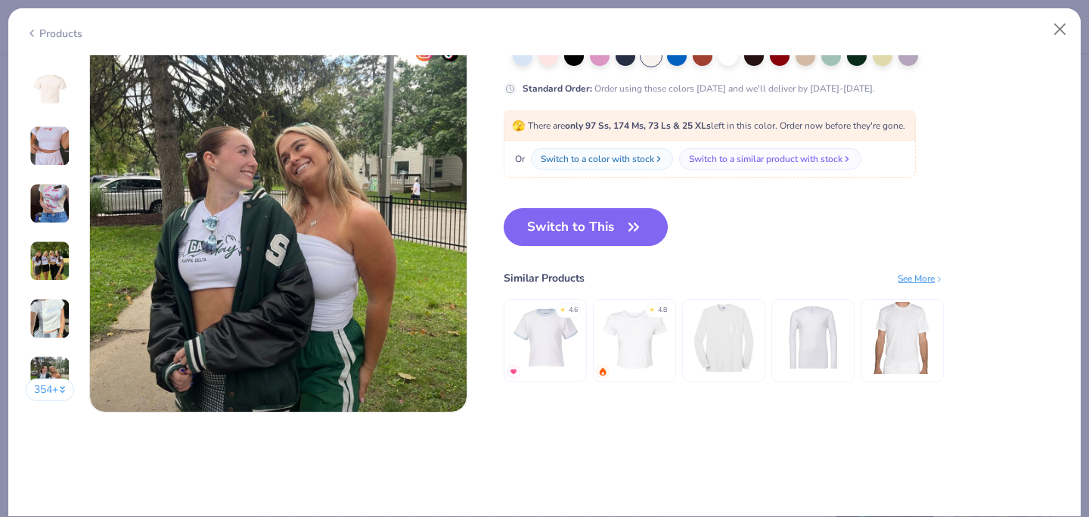
scroll to position [2469, 0]
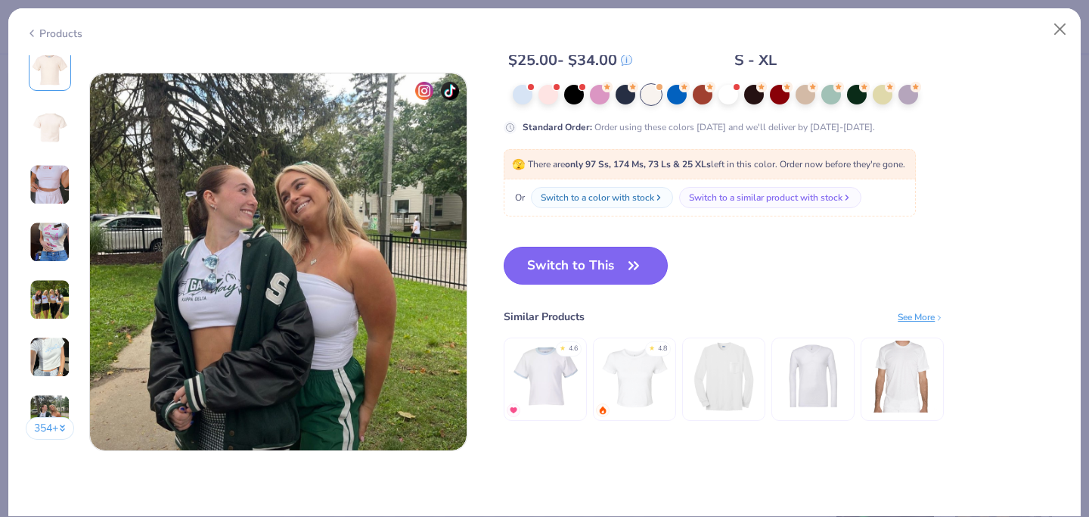
click at [626, 268] on icon "button" at bounding box center [633, 265] width 21 height 21
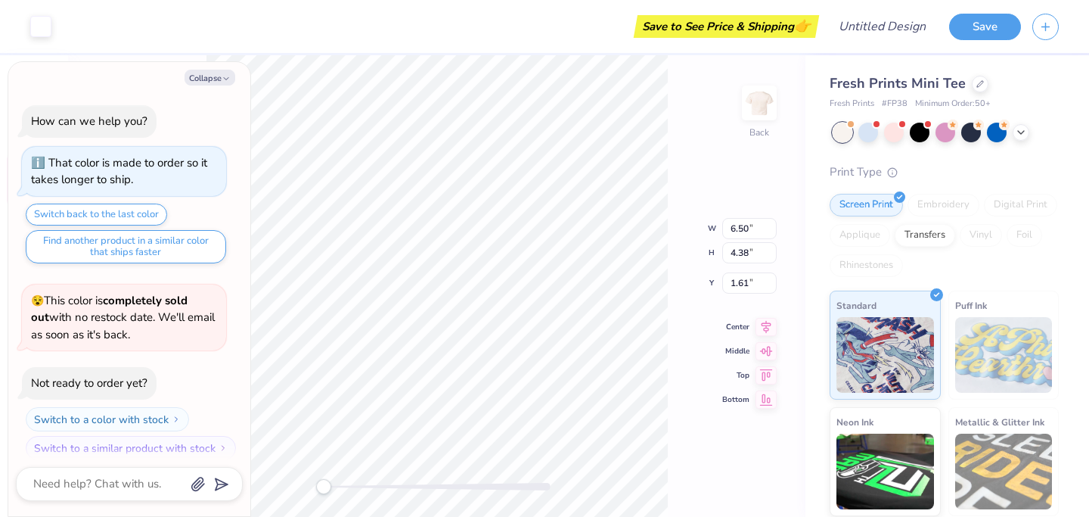
scroll to position [88, 0]
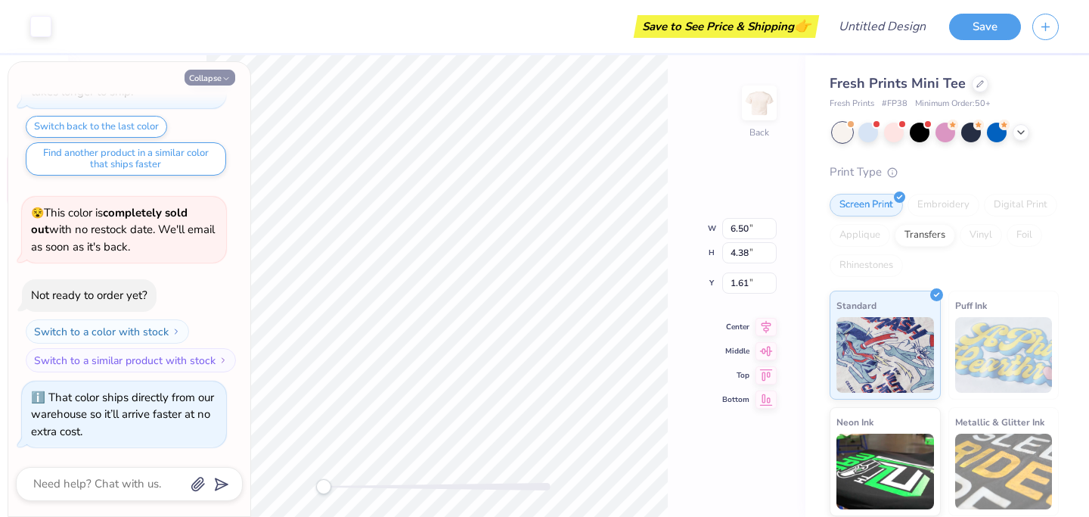
click at [217, 76] on button "Collapse" at bounding box center [210, 78] width 51 height 16
type textarea "x"
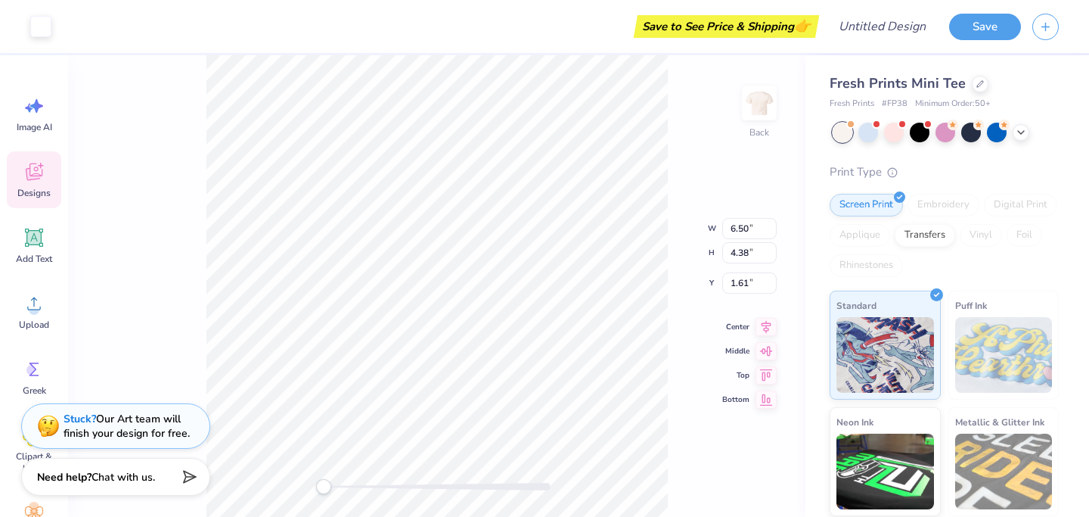
click at [41, 192] on span "Designs" at bounding box center [33, 193] width 33 height 12
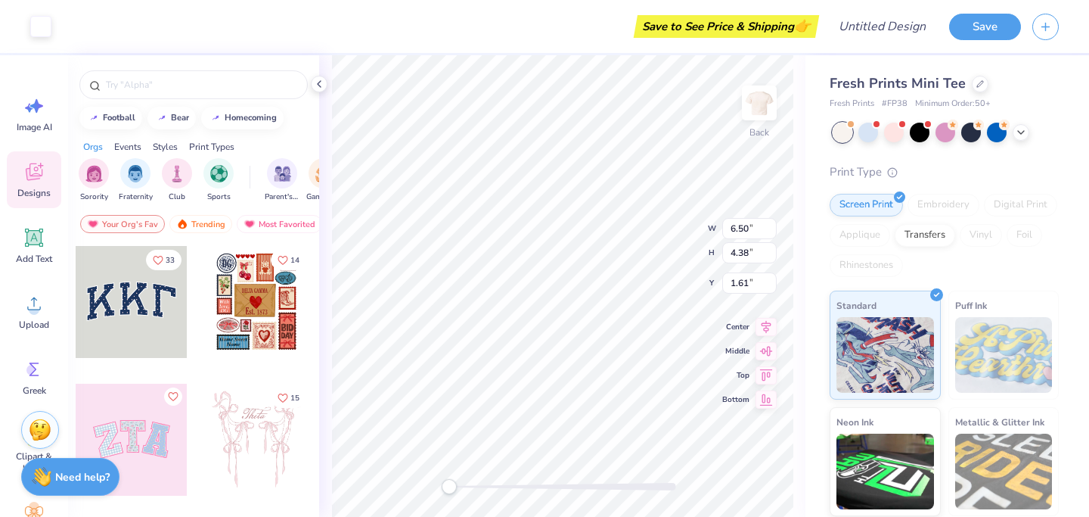
click at [41, 192] on span "Designs" at bounding box center [33, 193] width 33 height 12
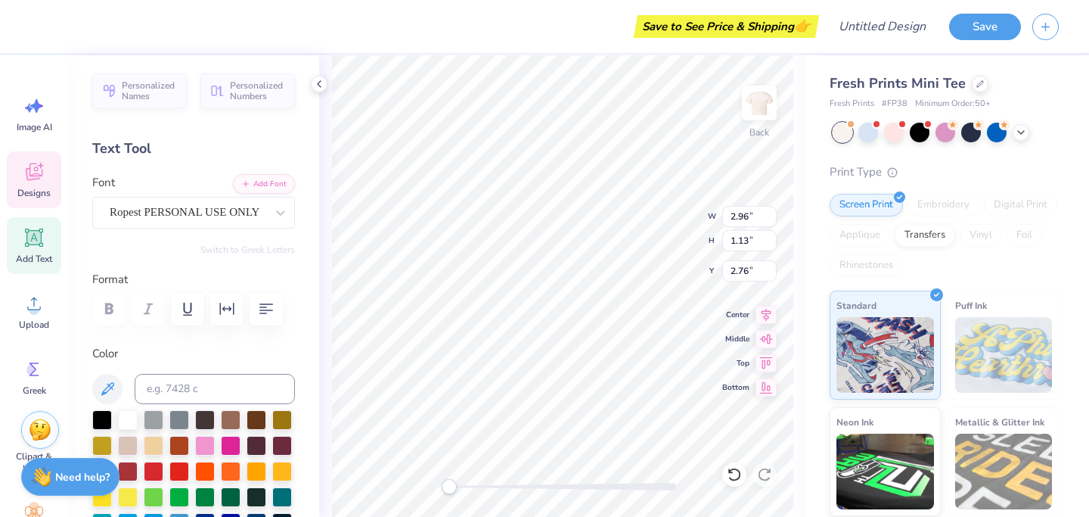
type input "2.96"
type input "1.13"
type input "2.76"
click at [260, 415] on div at bounding box center [257, 418] width 20 height 20
click at [258, 420] on div at bounding box center [257, 418] width 20 height 20
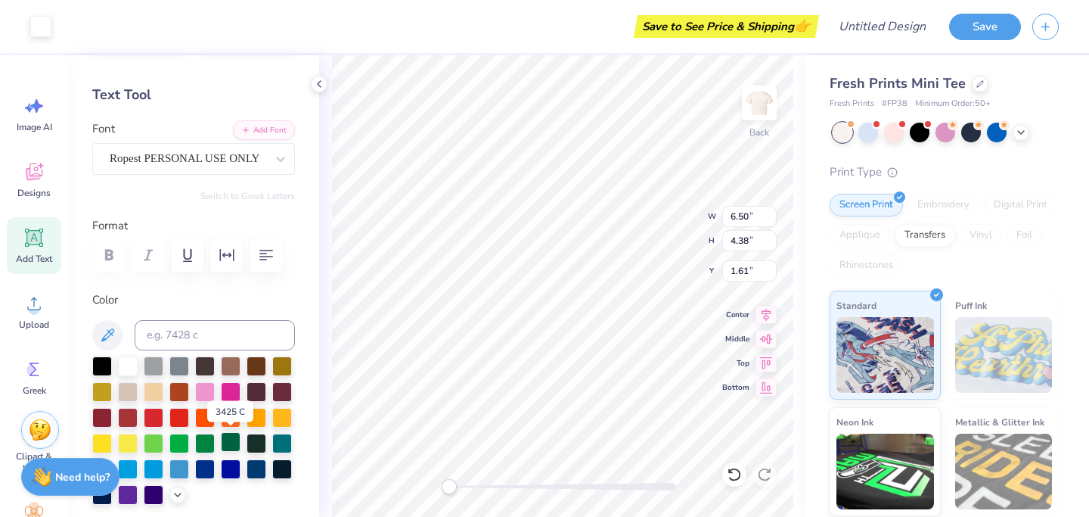
scroll to position [82, 0]
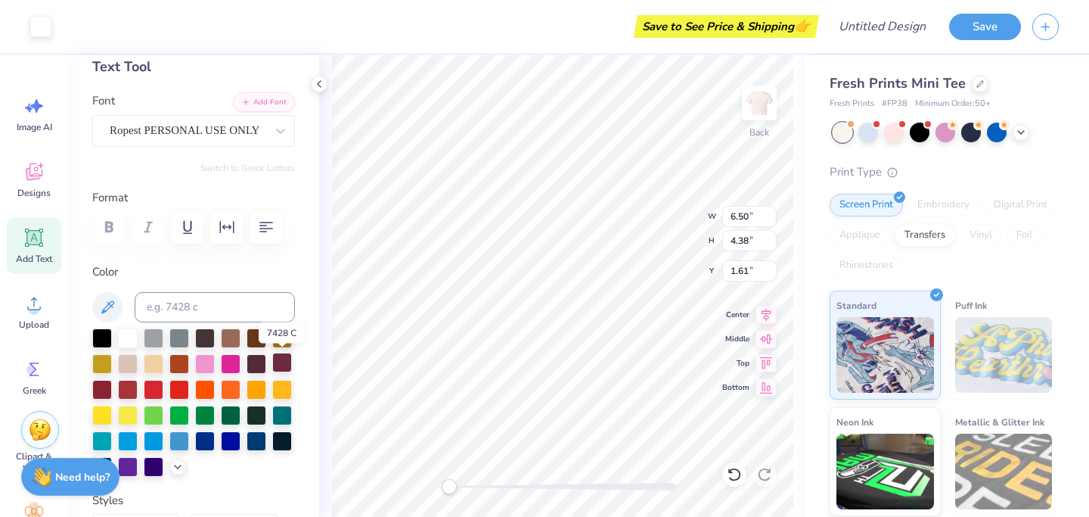
click at [283, 367] on div at bounding box center [282, 362] width 20 height 20
type input "1.62"
click at [259, 341] on div at bounding box center [257, 337] width 20 height 20
click at [259, 361] on div at bounding box center [257, 362] width 20 height 20
click at [38, 17] on div at bounding box center [40, 24] width 21 height 21
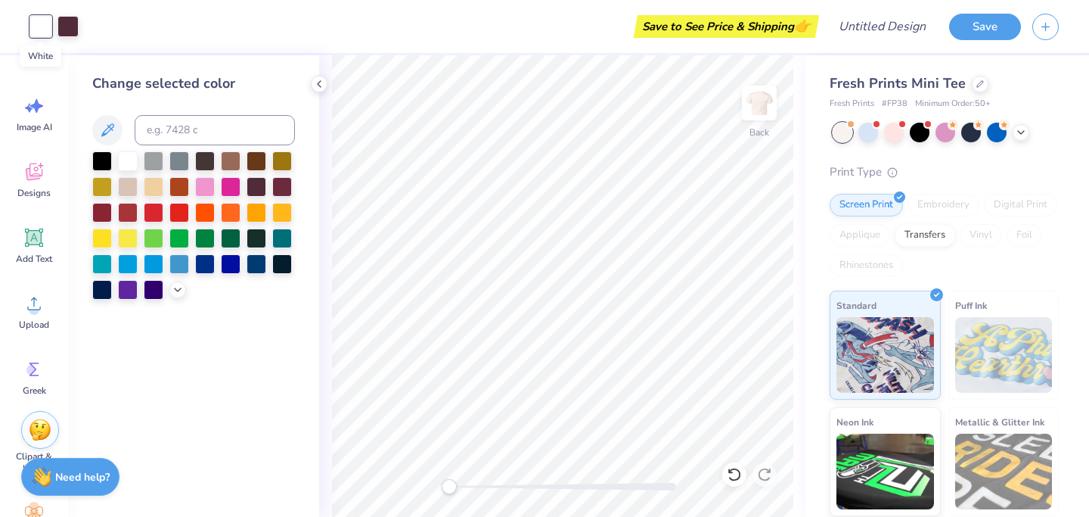
click at [48, 23] on div at bounding box center [40, 26] width 21 height 21
click at [59, 27] on div at bounding box center [67, 24] width 21 height 21
click at [70, 28] on div at bounding box center [67, 26] width 21 height 21
click at [48, 29] on div at bounding box center [40, 24] width 21 height 21
click at [262, 181] on div at bounding box center [257, 185] width 20 height 20
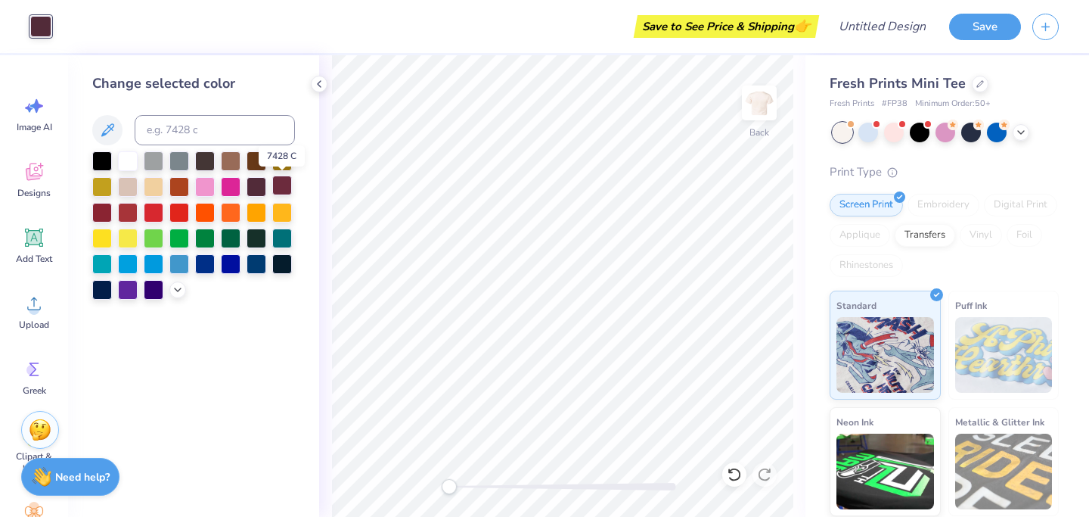
click at [278, 188] on div at bounding box center [282, 185] width 20 height 20
click at [256, 169] on div at bounding box center [257, 160] width 20 height 20
click at [254, 160] on div at bounding box center [257, 160] width 20 height 20
click at [256, 184] on div at bounding box center [257, 185] width 20 height 20
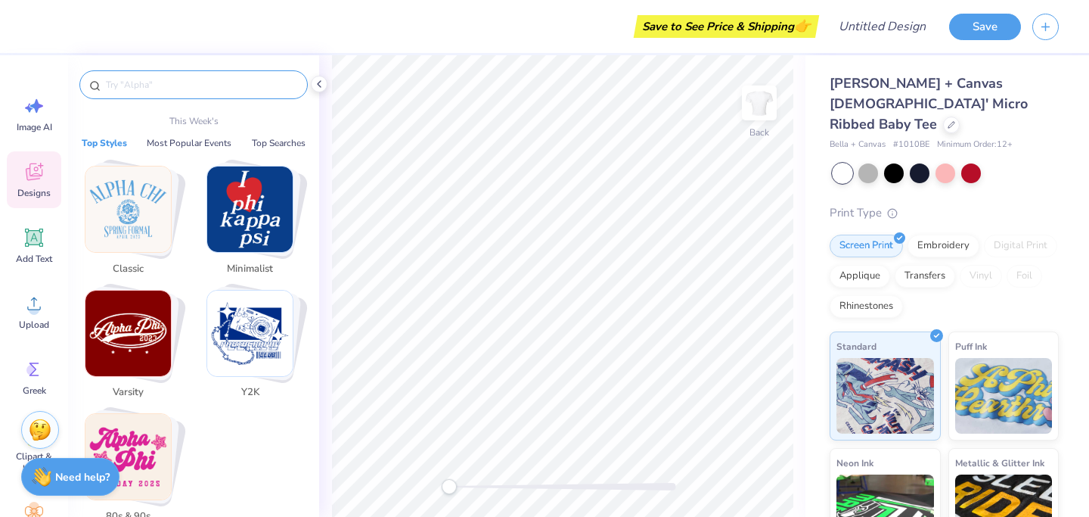
click at [191, 85] on input "text" at bounding box center [201, 84] width 194 height 15
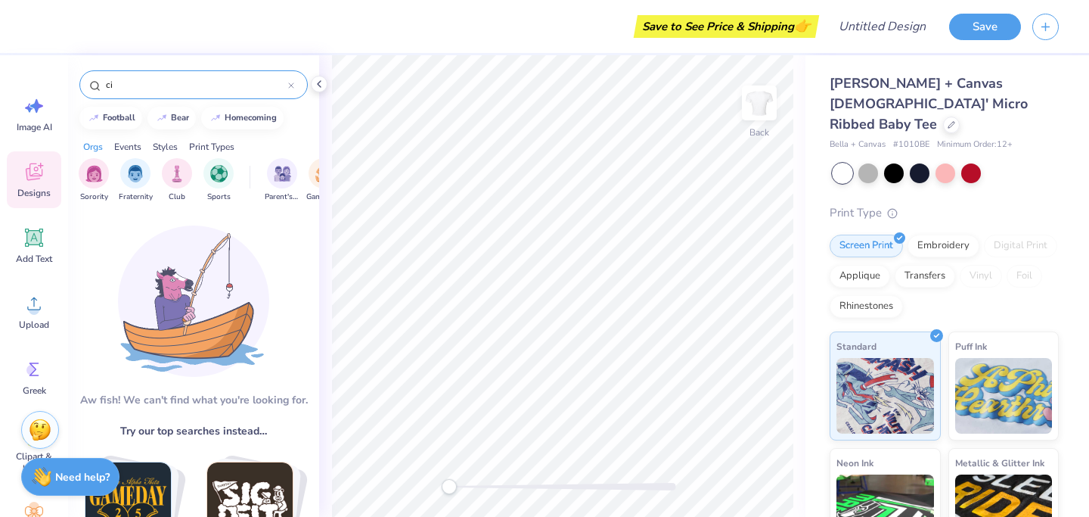
type input "c"
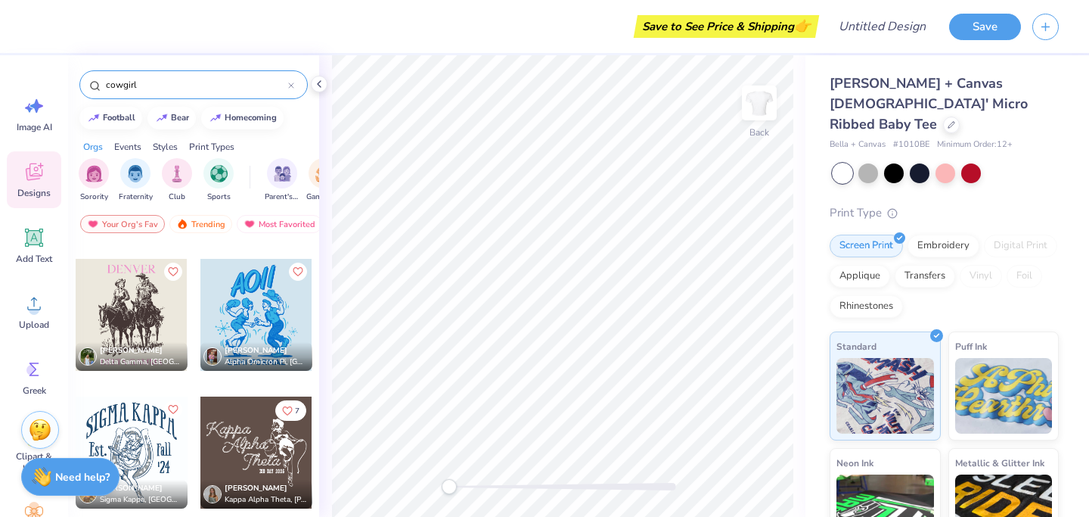
scroll to position [1579, 0]
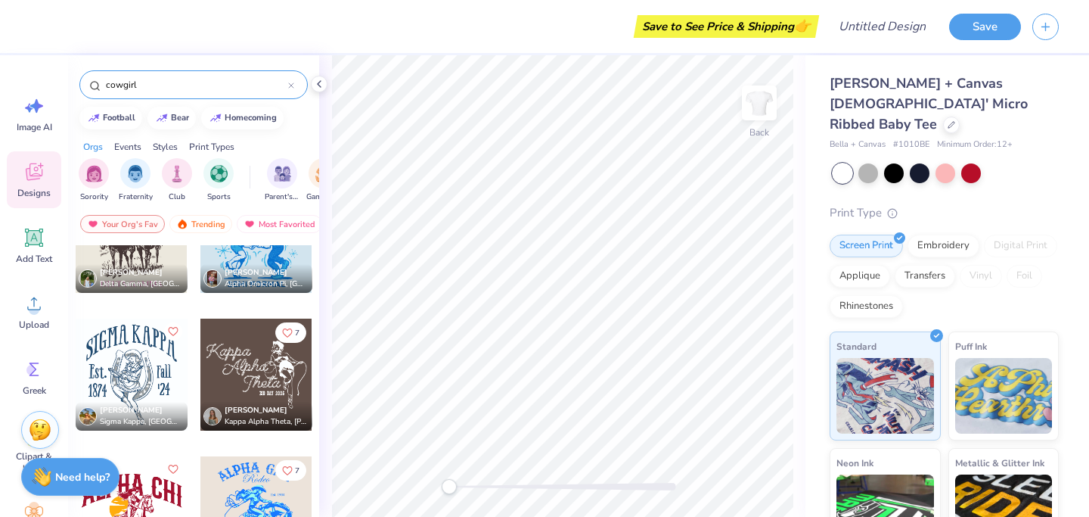
type input "cowgirl"
click at [244, 349] on div at bounding box center [256, 374] width 112 height 112
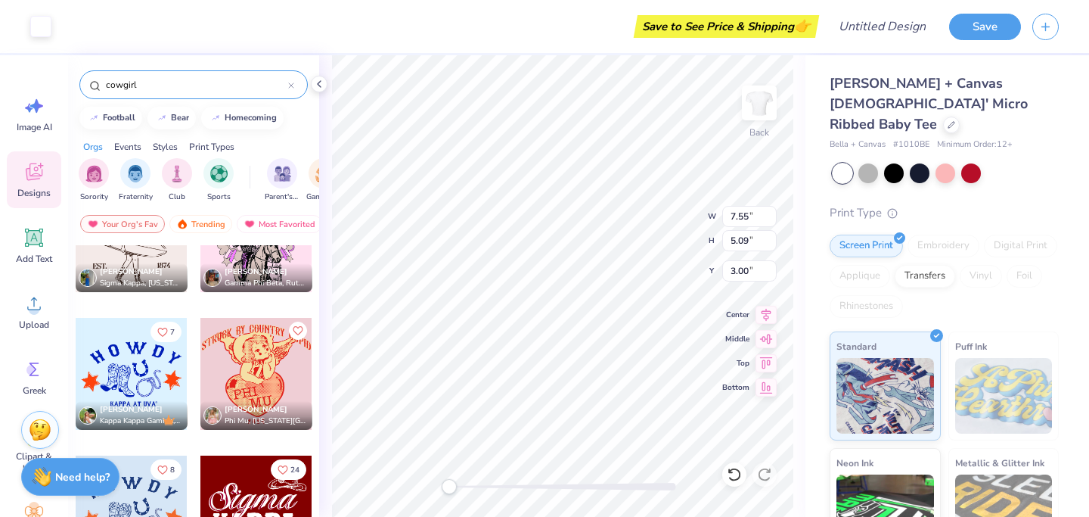
scroll to position [2003, 0]
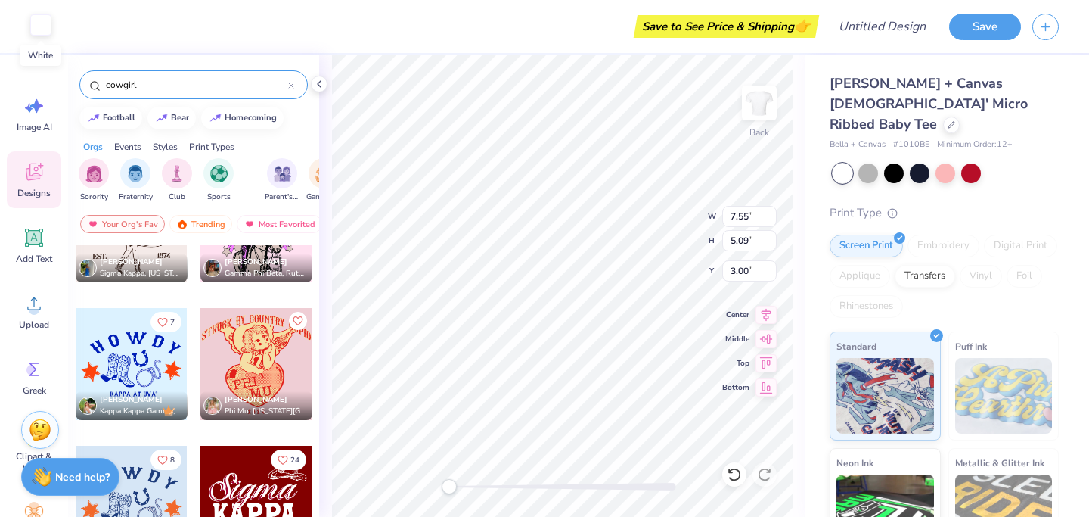
click at [45, 22] on div at bounding box center [40, 24] width 21 height 21
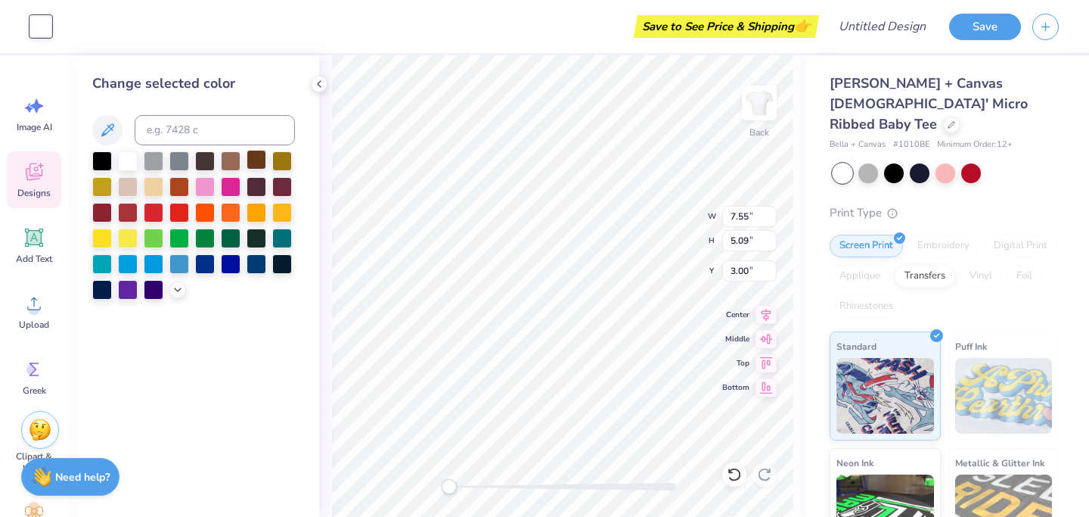
click at [256, 163] on div at bounding box center [257, 160] width 20 height 20
click at [260, 188] on div at bounding box center [257, 185] width 20 height 20
click at [283, 193] on div at bounding box center [282, 185] width 20 height 20
click at [282, 187] on div at bounding box center [282, 185] width 20 height 20
click at [212, 154] on div at bounding box center [205, 160] width 20 height 20
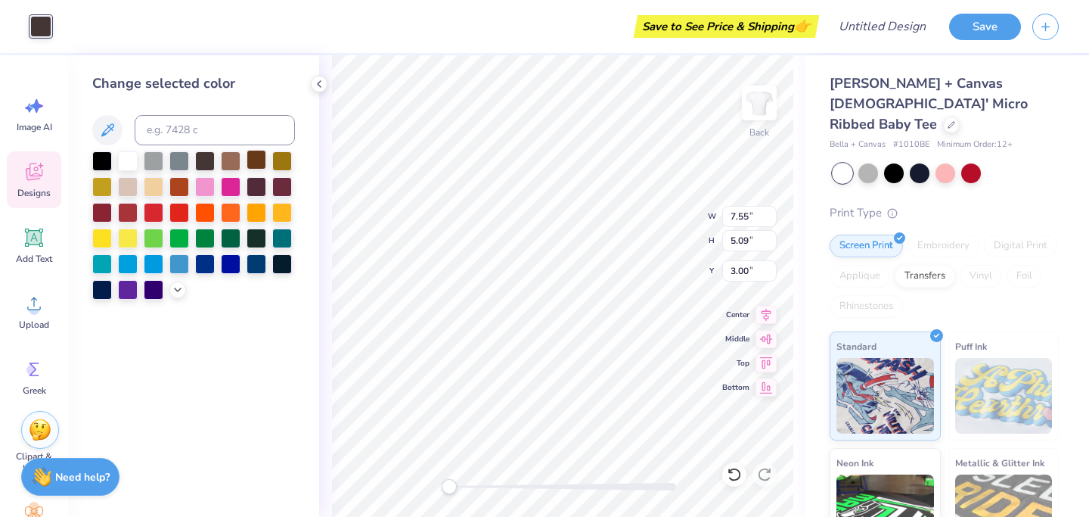
click at [257, 157] on div at bounding box center [257, 160] width 20 height 20
click at [112, 118] on button at bounding box center [107, 130] width 30 height 30
click at [161, 129] on input at bounding box center [215, 130] width 160 height 30
click at [173, 105] on div "Change selected color" at bounding box center [193, 186] width 203 height 226
click at [179, 287] on icon at bounding box center [178, 288] width 12 height 12
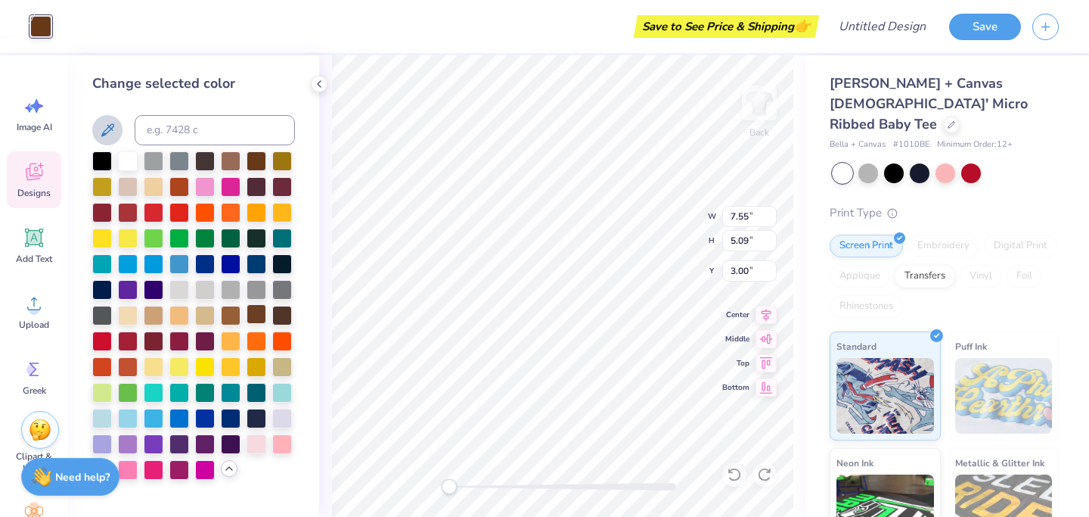
click at [259, 317] on div at bounding box center [257, 314] width 20 height 20
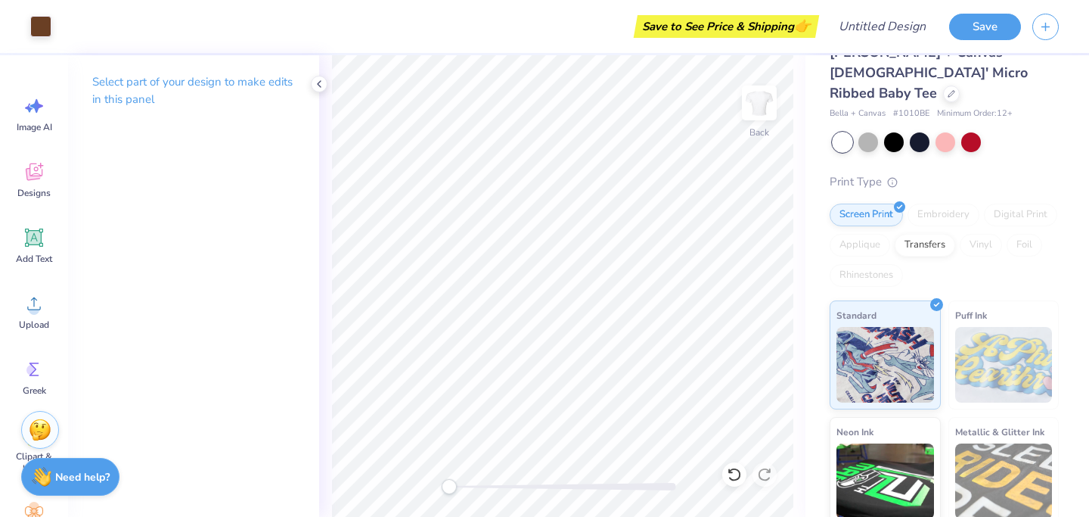
scroll to position [35, 0]
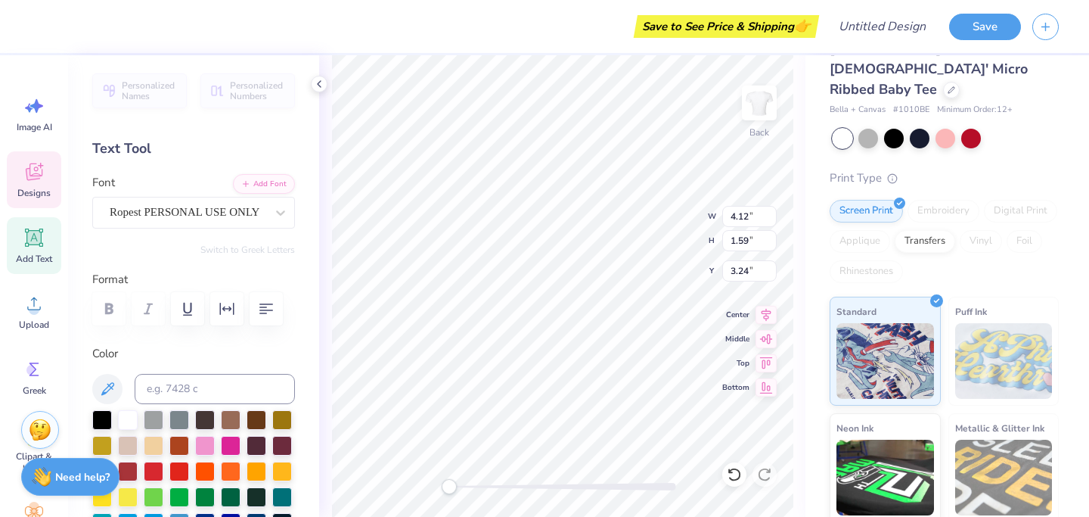
type textarea "Chi"
type input "4.21"
type input "1.60"
type input "4.63"
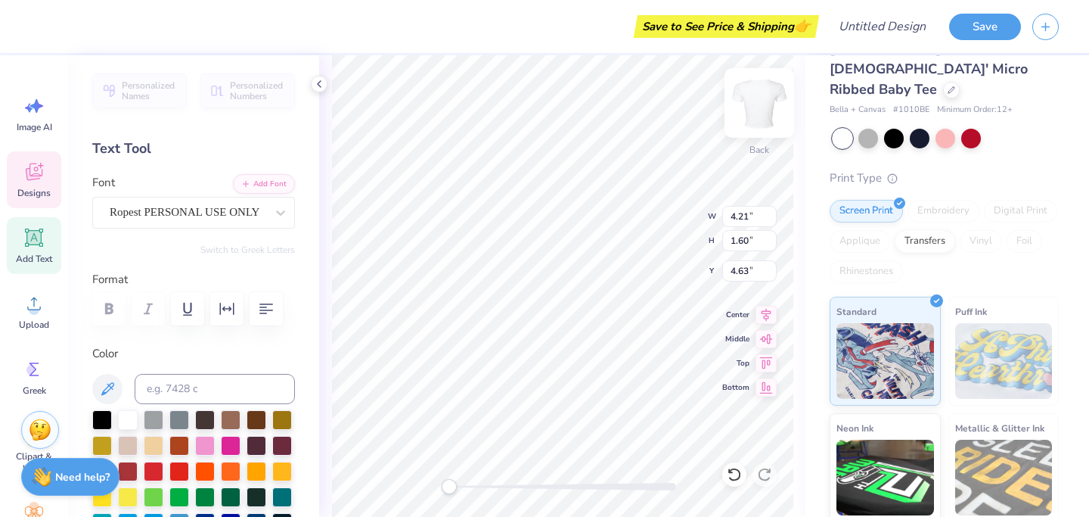
type textarea "o"
type textarea "Omega"
type input "3.54"
type input "1.54"
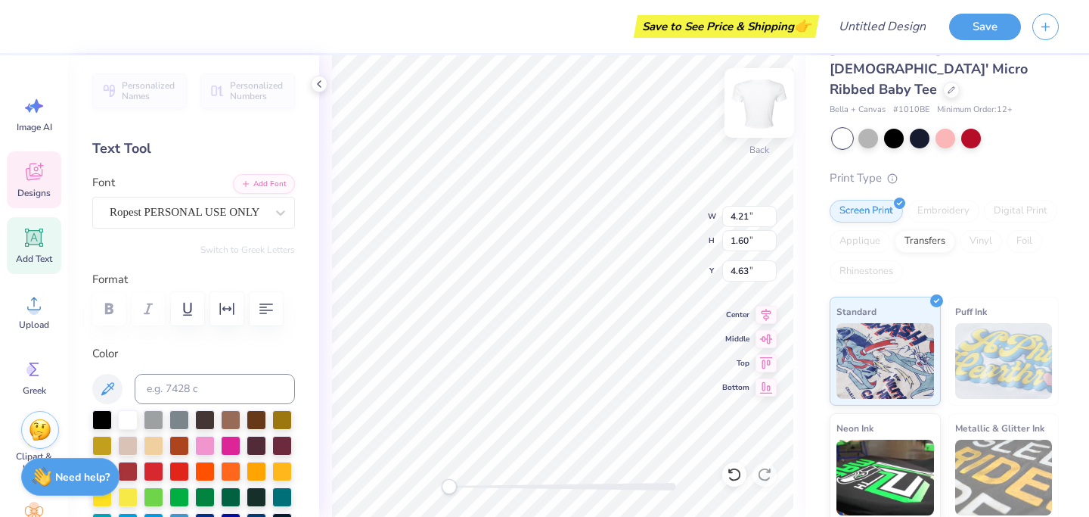
type input "6.16"
type input "2.41"
type input "1.34"
type input "3.13"
type input "4.47"
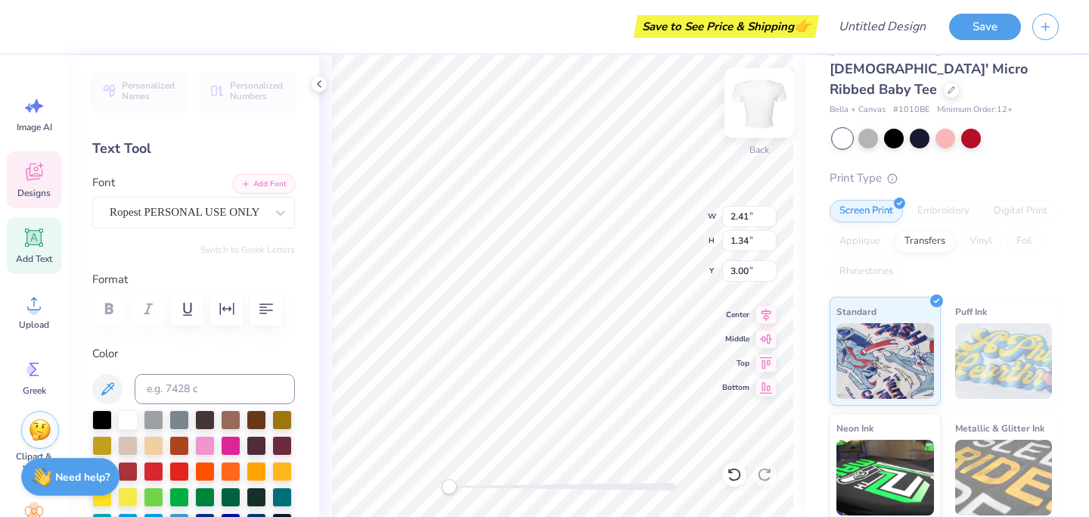
type input "1.57"
type input "7.24"
type input "2.26"
type input "0.41"
type input "7.61"
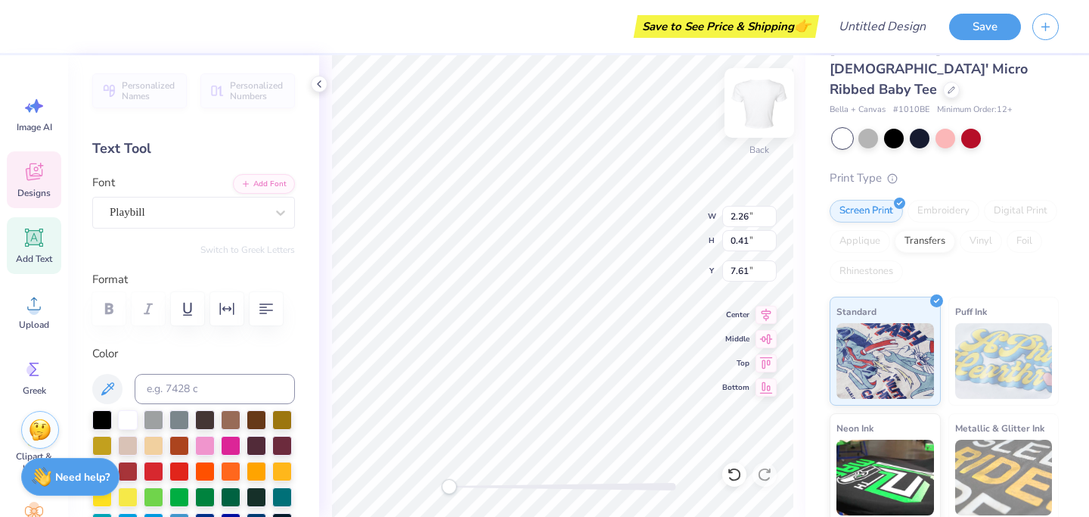
type input "8.28"
type input "2.90"
type input "7.24"
type input "3.98"
type input "6.22"
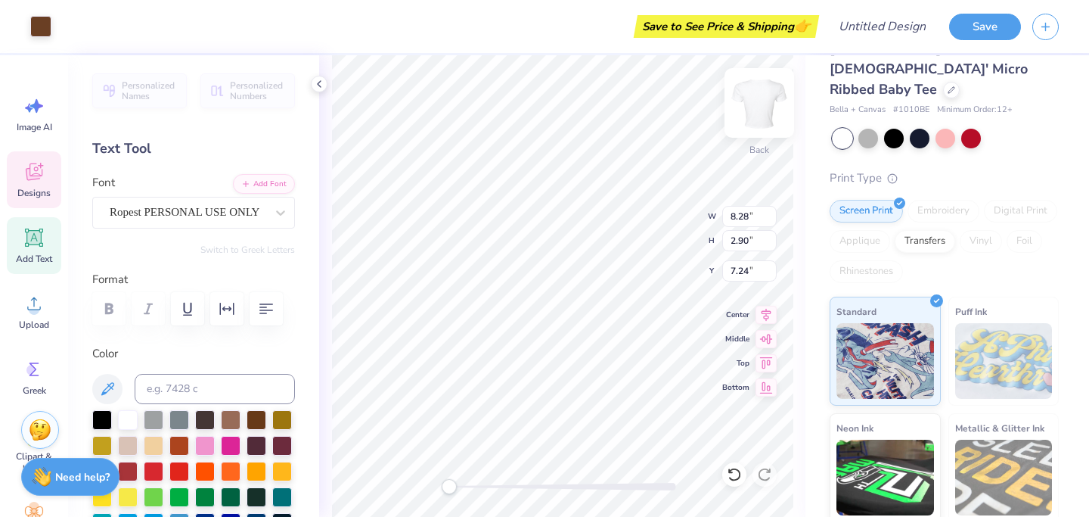
type input "3.00"
click at [231, 417] on div at bounding box center [231, 418] width 20 height 20
type input "8.28"
type input "2.90"
type input "6.79"
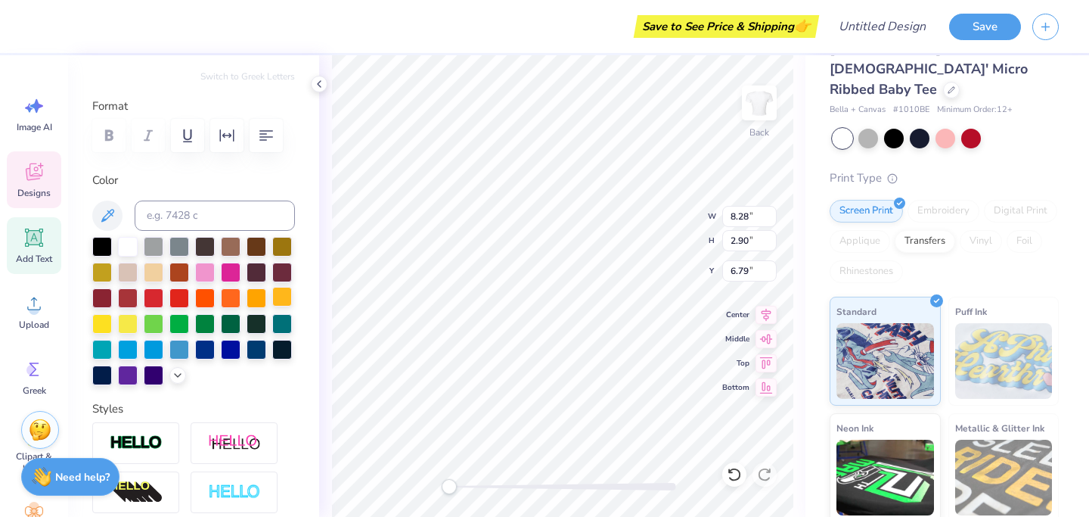
scroll to position [185, 0]
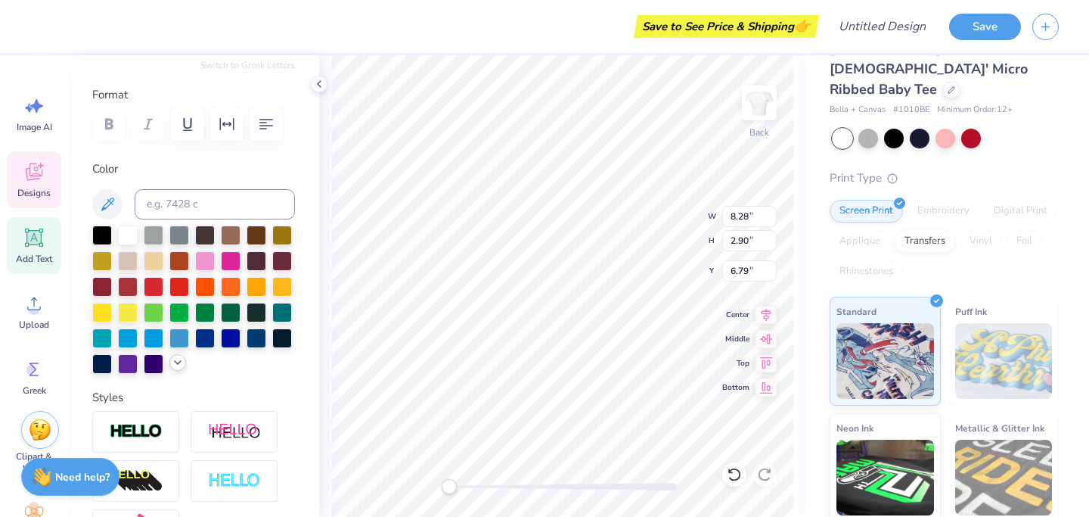
click at [181, 364] on icon at bounding box center [178, 362] width 12 height 12
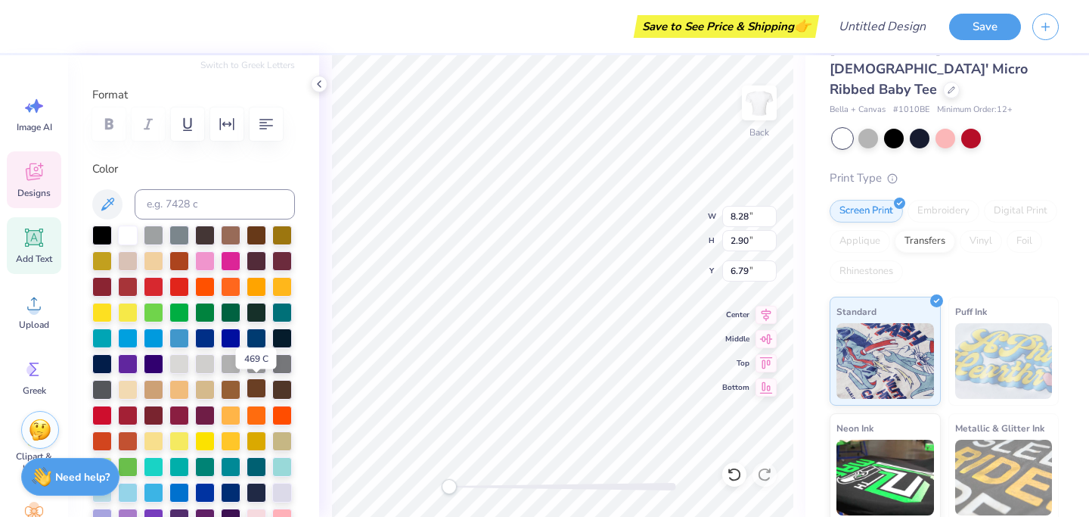
click at [253, 395] on div at bounding box center [257, 388] width 20 height 20
click at [227, 235] on div at bounding box center [231, 234] width 20 height 20
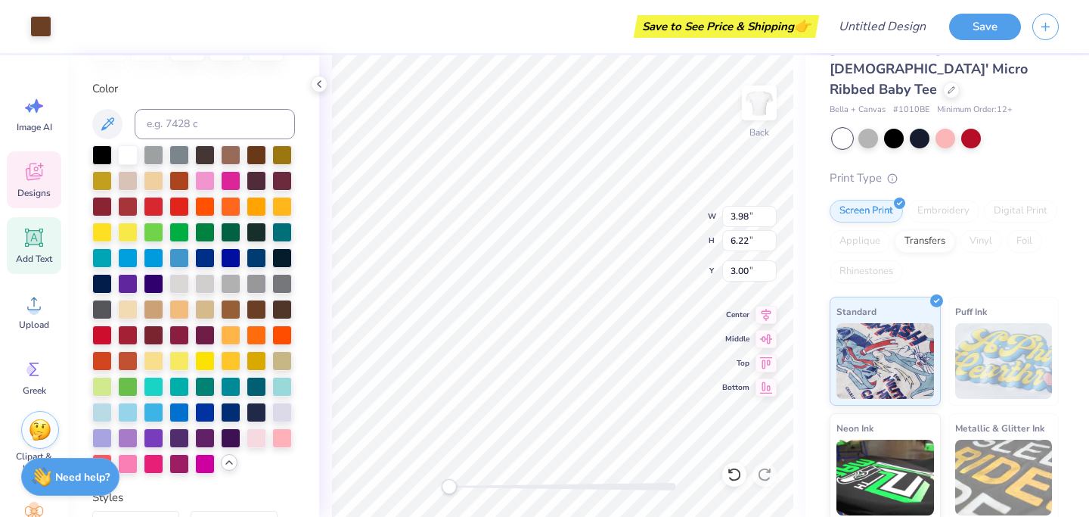
scroll to position [272, 0]
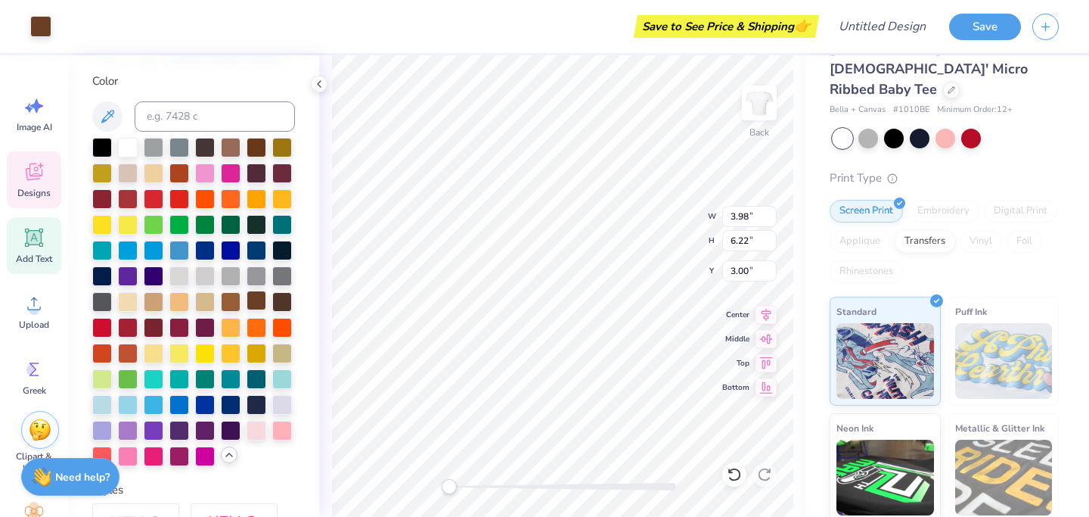
click at [259, 301] on div at bounding box center [257, 300] width 20 height 20
type input "8.28"
type input "2.90"
type input "6.80"
type input "4.08"
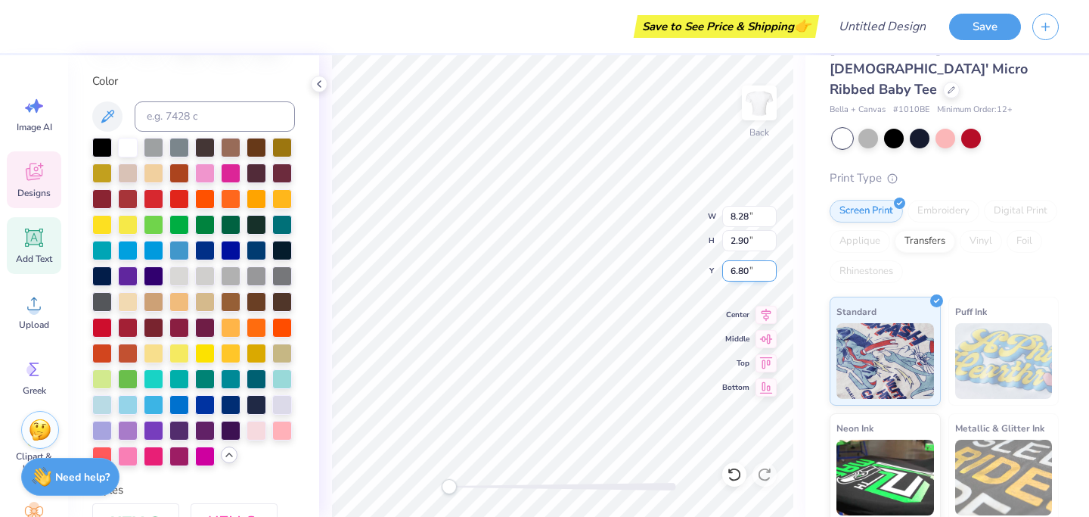
type input "2.26"
type input "2.35"
type input "2.26"
type input "0.41"
type input "12.39"
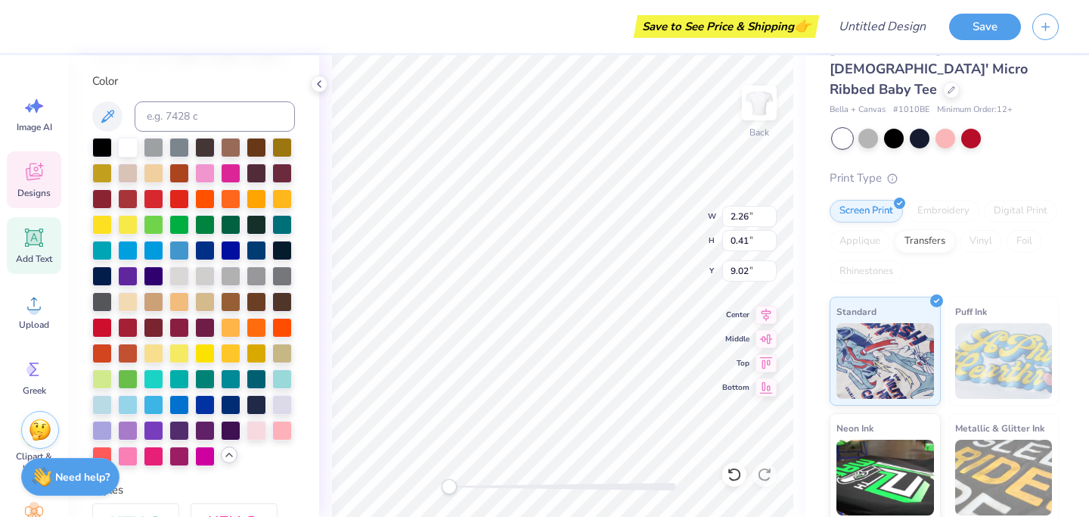
scroll to position [0, 3]
type textarea "BID DAY 2026"
type input "2.33"
click at [42, 23] on div at bounding box center [40, 24] width 21 height 21
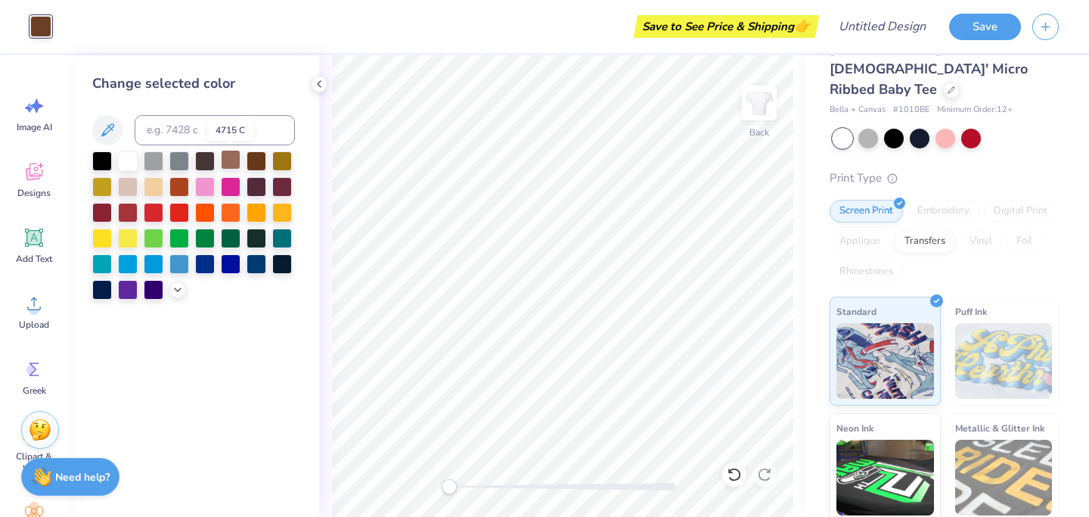
click at [235, 157] on div at bounding box center [231, 160] width 20 height 20
click at [284, 162] on div at bounding box center [282, 160] width 20 height 20
click at [175, 287] on icon at bounding box center [178, 288] width 12 height 12
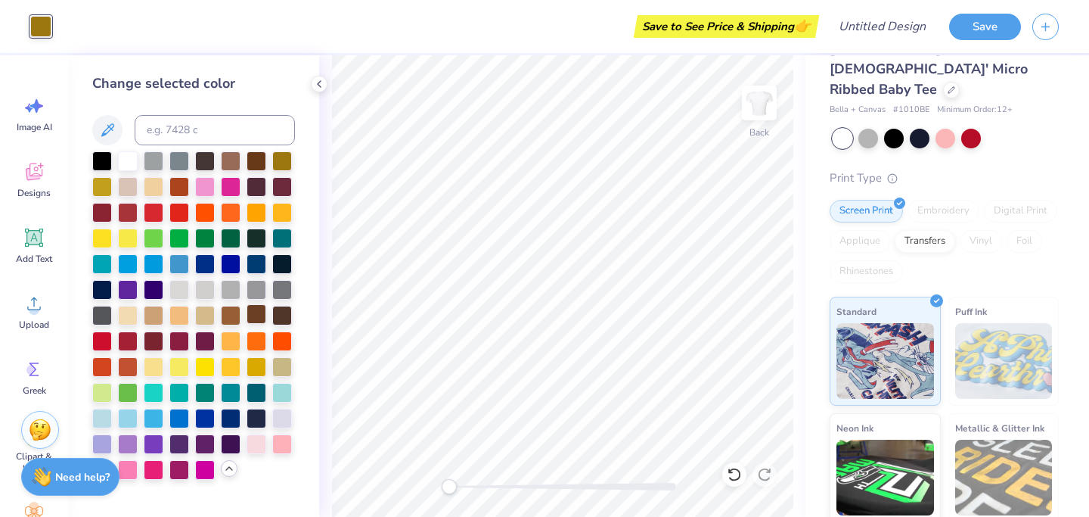
click at [256, 313] on div at bounding box center [257, 314] width 20 height 20
